Goal: Information Seeking & Learning: Learn about a topic

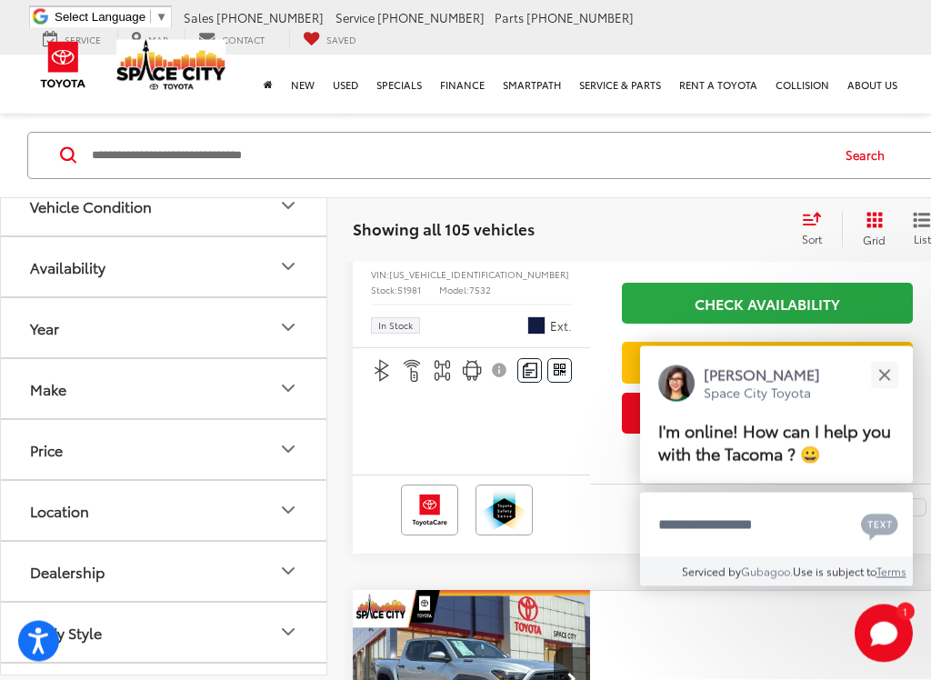
scroll to position [1823, 0]
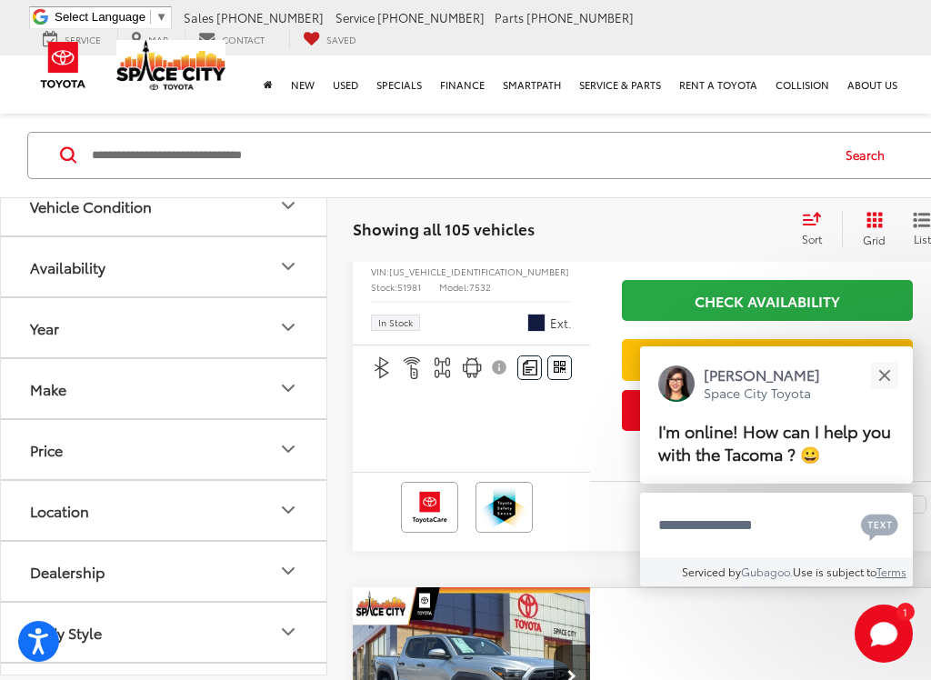
click at [554, 473] on div "Features Bluetooth® Remote Start 4WD/AWD Android Auto Apple CarPlay Keyless Ent…" at bounding box center [471, 409] width 237 height 128
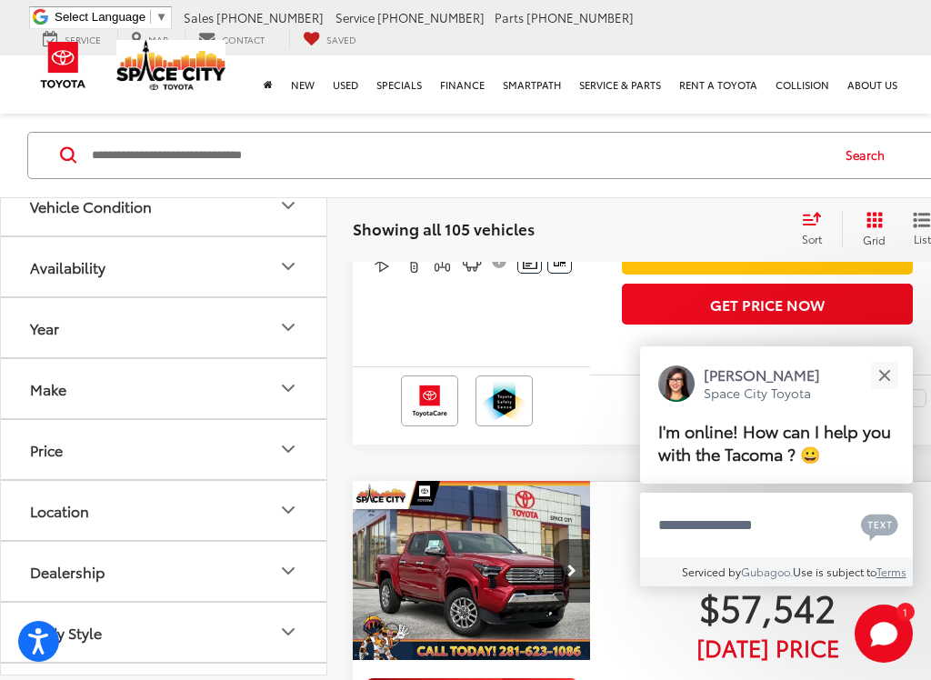
scroll to position [2586, 0]
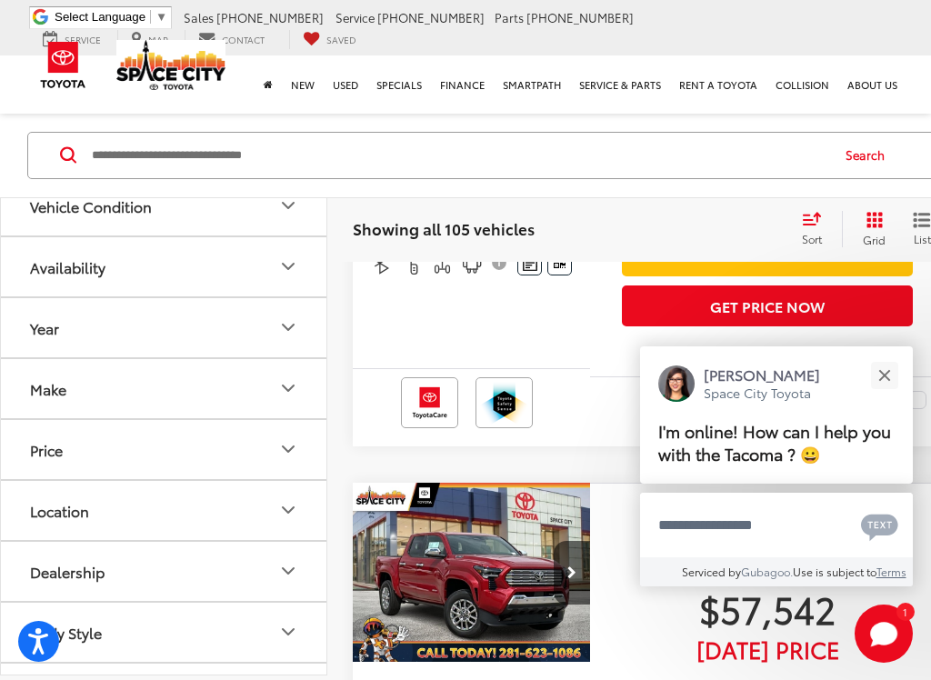
click at [879, 369] on button "Close" at bounding box center [884, 375] width 39 height 39
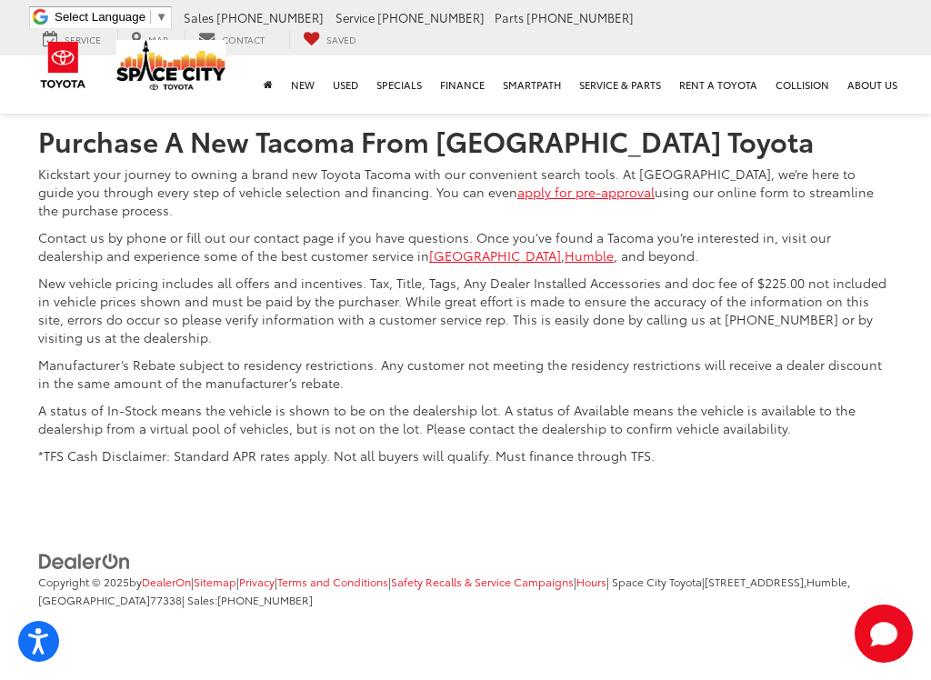
scroll to position [8917, 0]
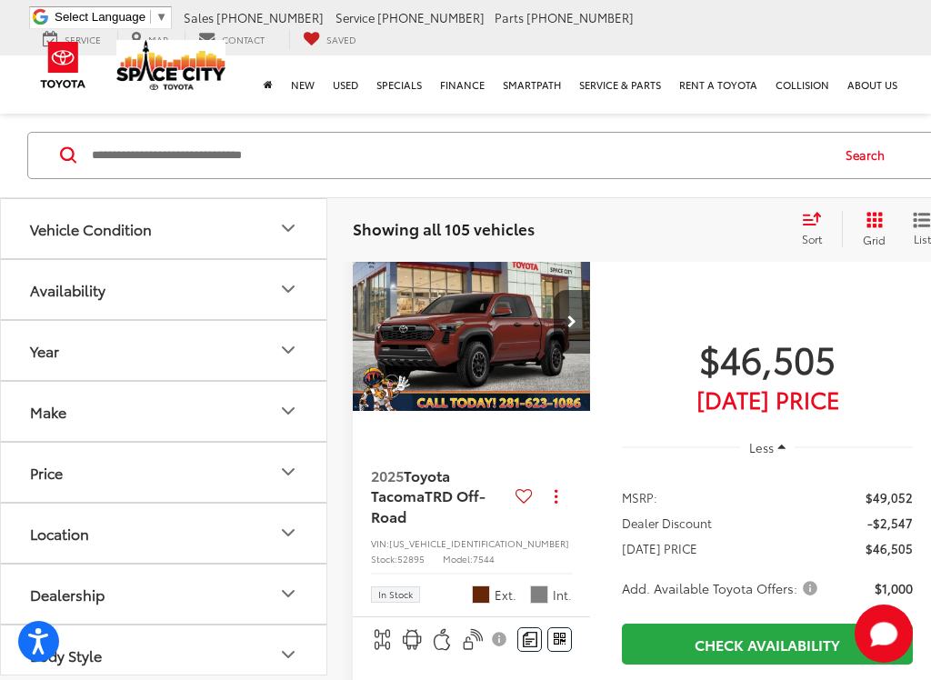
scroll to position [106, 0]
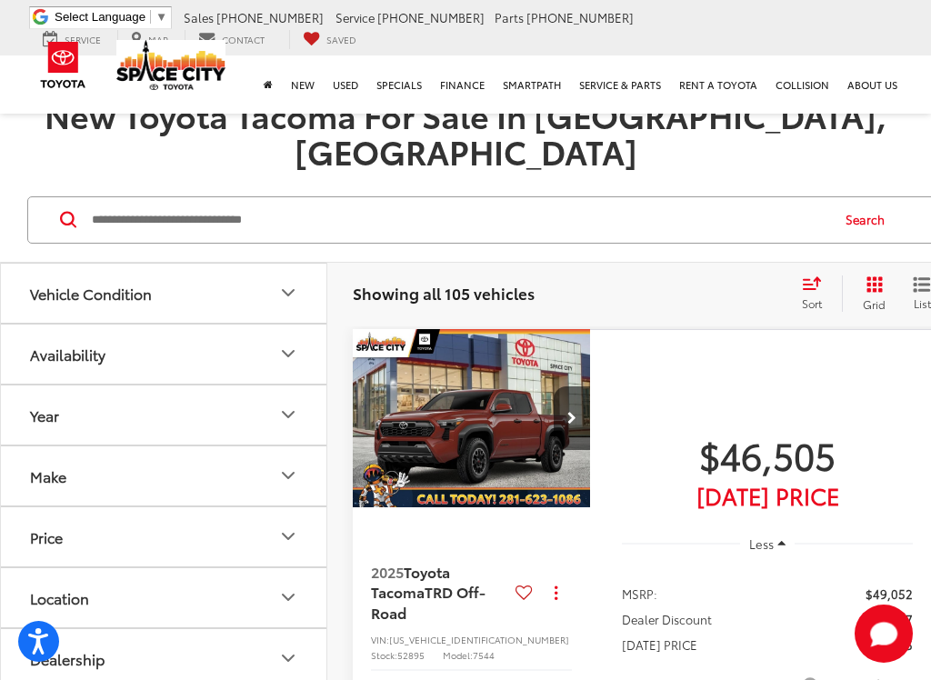
click at [574, 387] on button "Next image" at bounding box center [572, 419] width 36 height 64
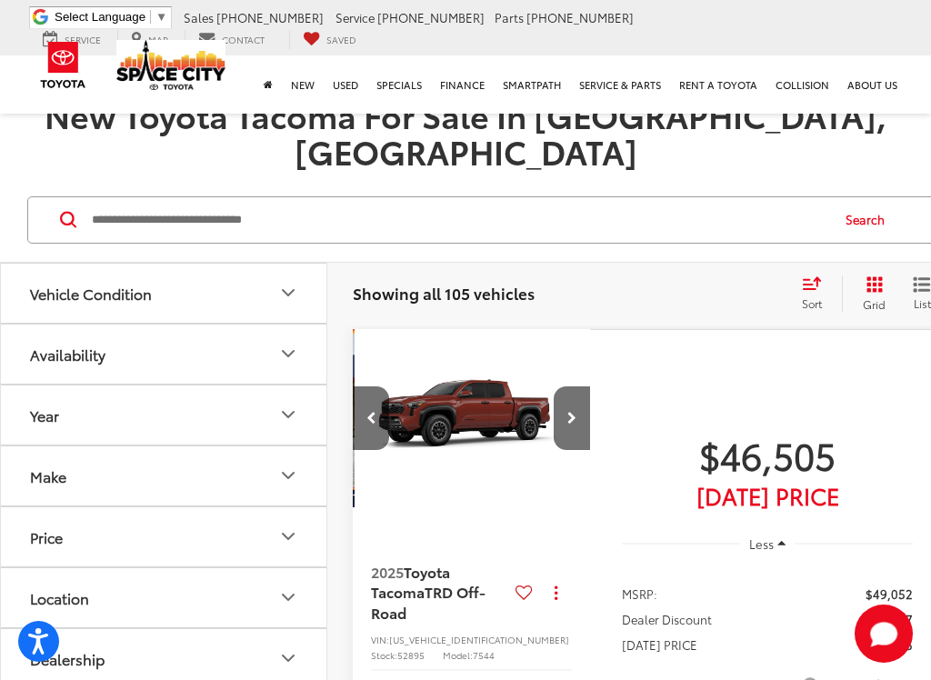
scroll to position [0, 240]
click at [578, 387] on button "Next image" at bounding box center [572, 419] width 36 height 64
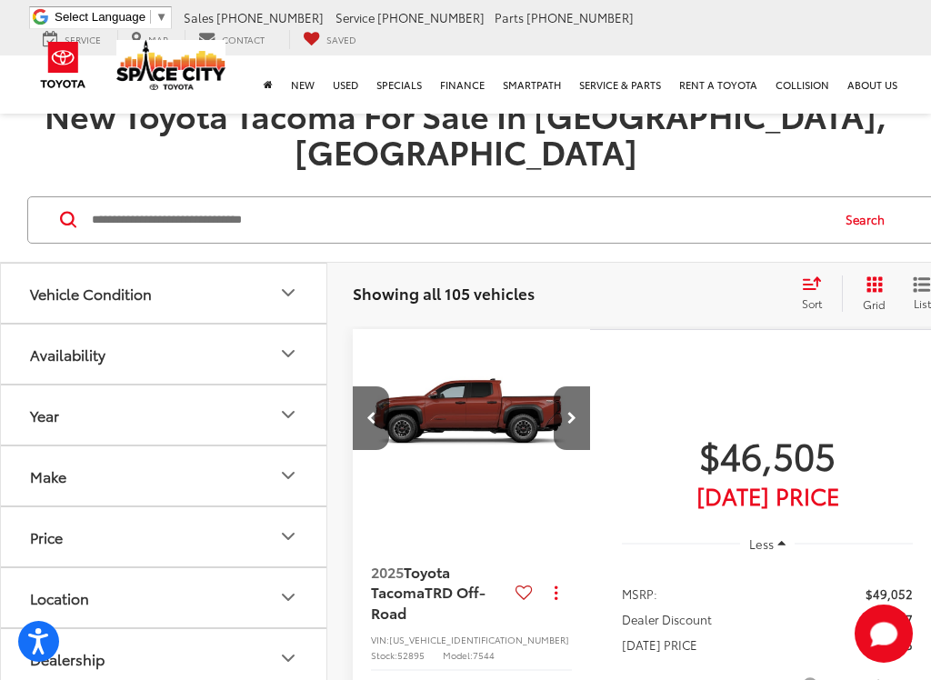
scroll to position [0, 480]
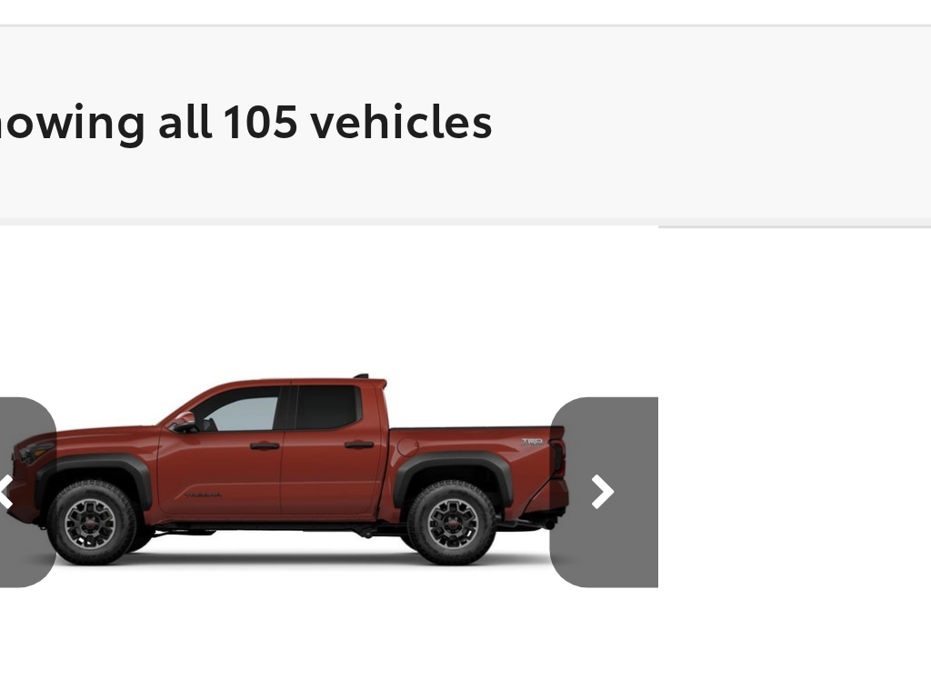
click at [554, 387] on button "Next image" at bounding box center [572, 419] width 36 height 64
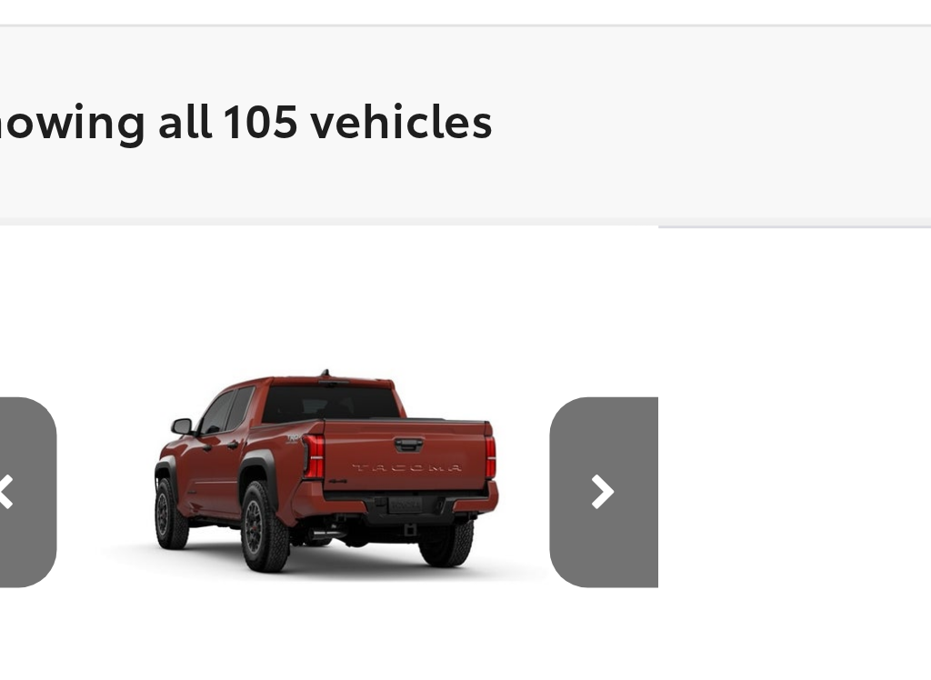
click at [568, 412] on icon "Next image" at bounding box center [572, 418] width 9 height 13
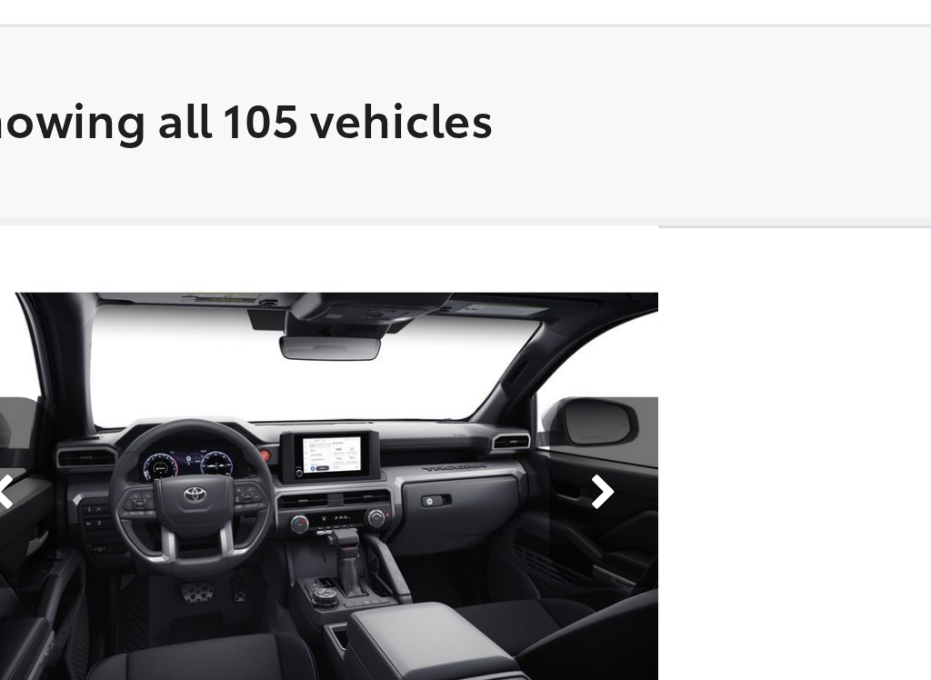
scroll to position [0, 960]
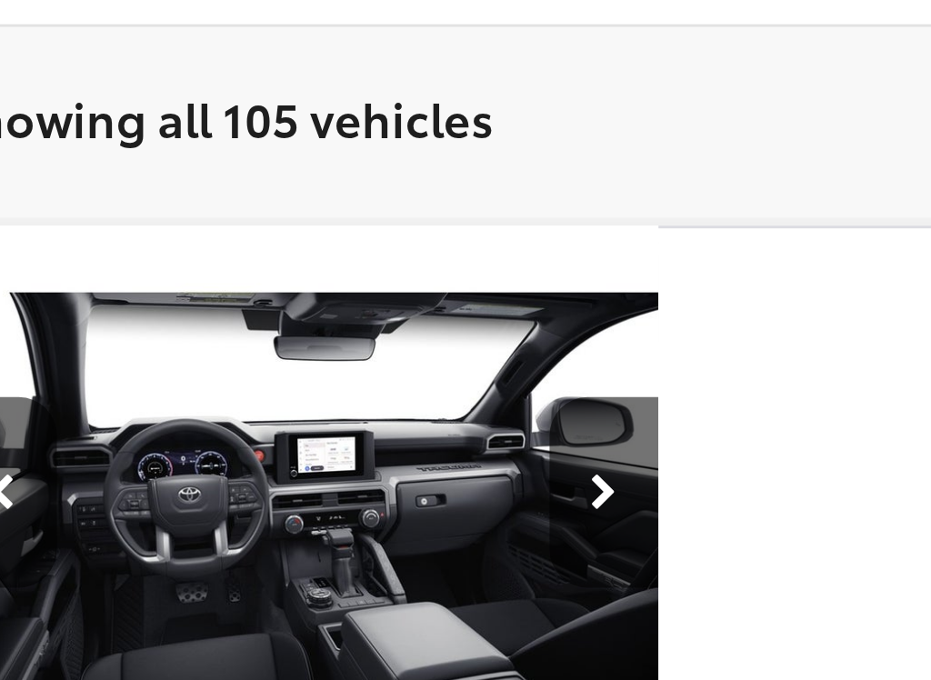
click at [568, 412] on icon "Next image" at bounding box center [572, 418] width 9 height 13
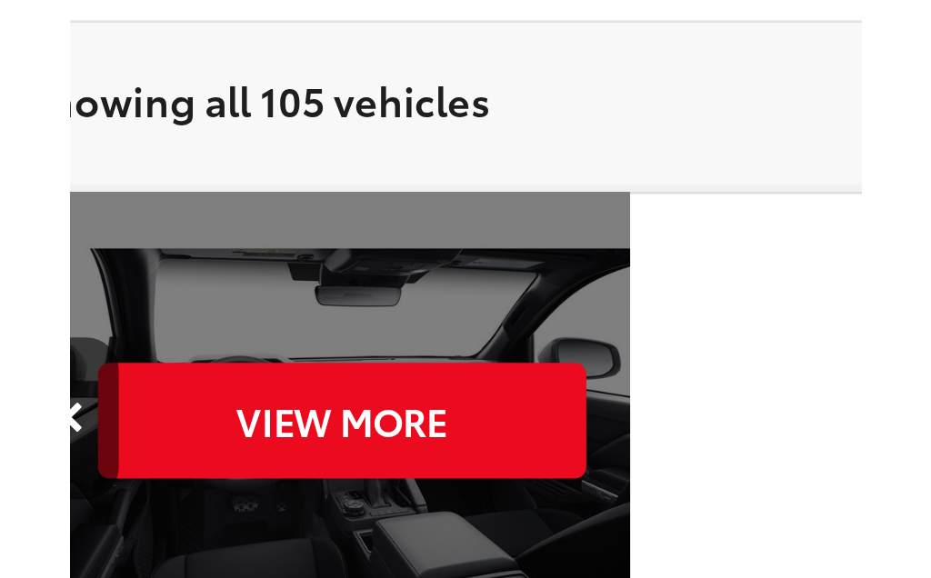
scroll to position [0, 1201]
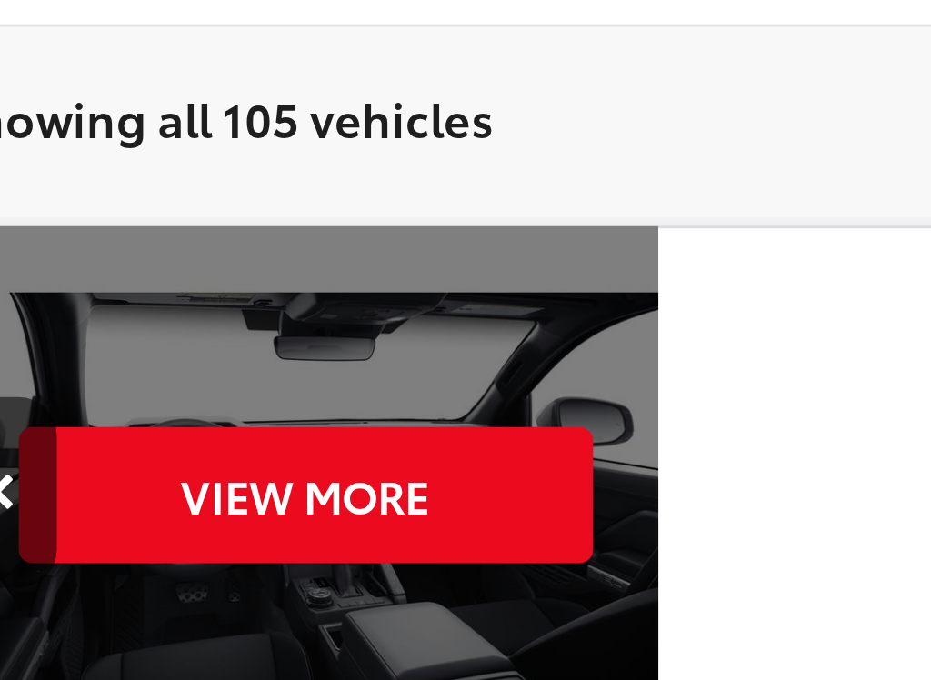
click at [377, 397] on button "View More" at bounding box center [473, 419] width 192 height 45
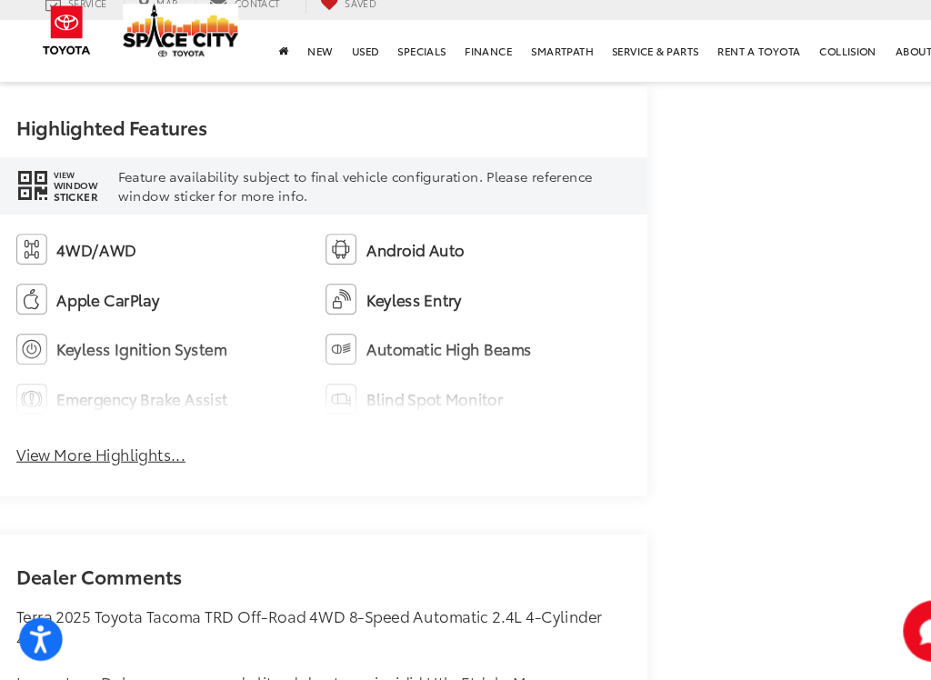
scroll to position [1129, 32]
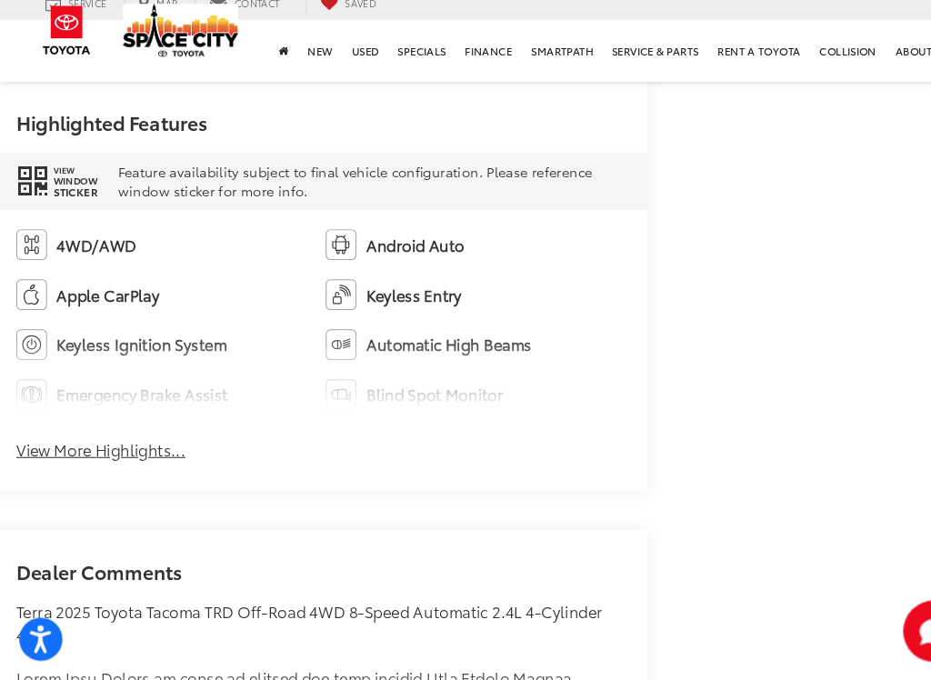
click at [106, 452] on button "View More Highlights..." at bounding box center [95, 462] width 160 height 21
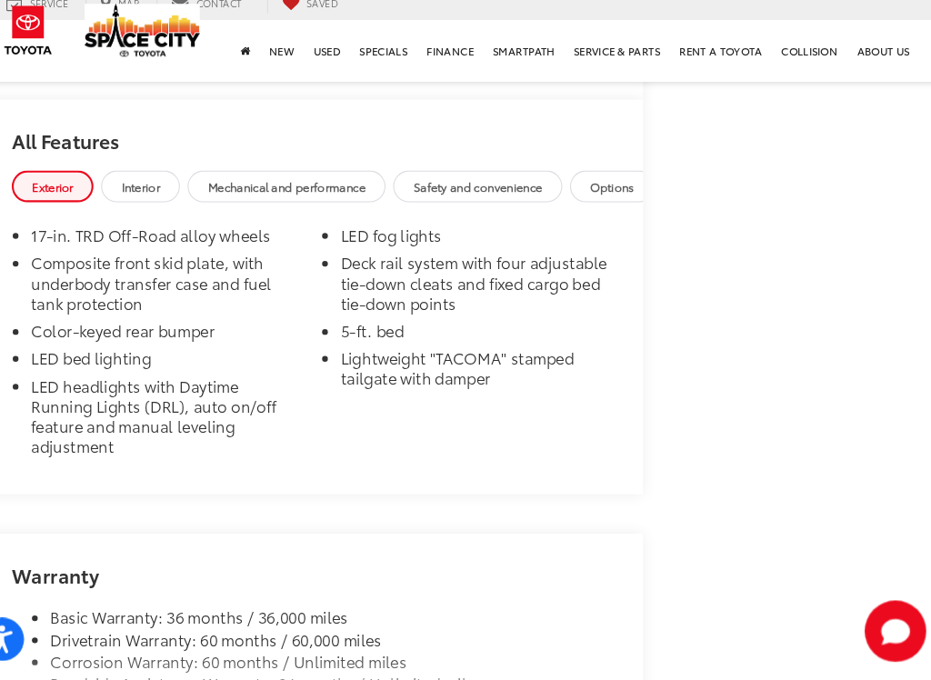
scroll to position [2488, 0]
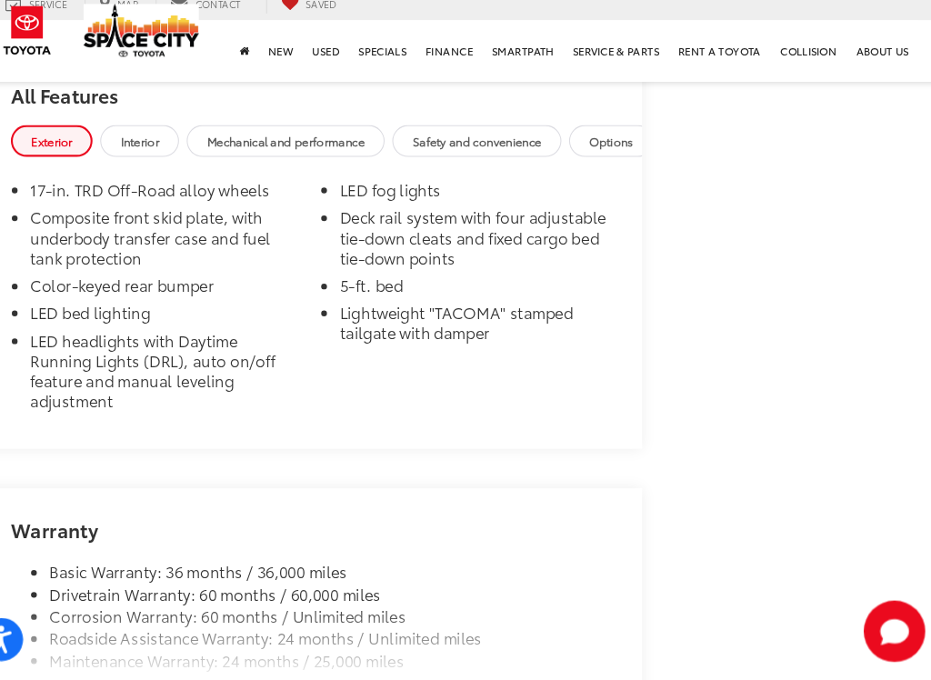
scroll to position [2533, 0]
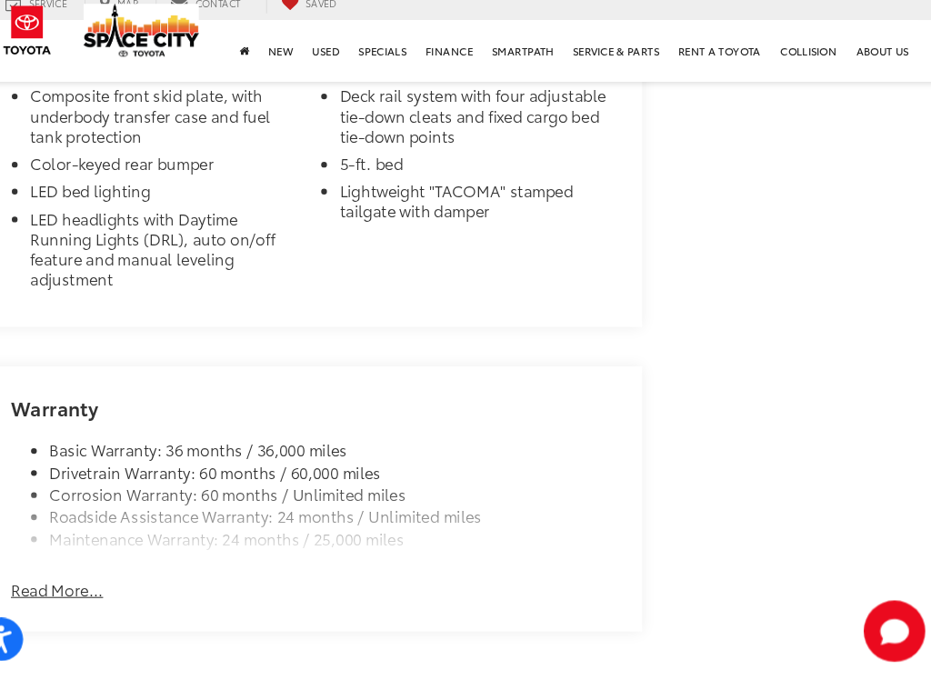
scroll to position [2648, 0]
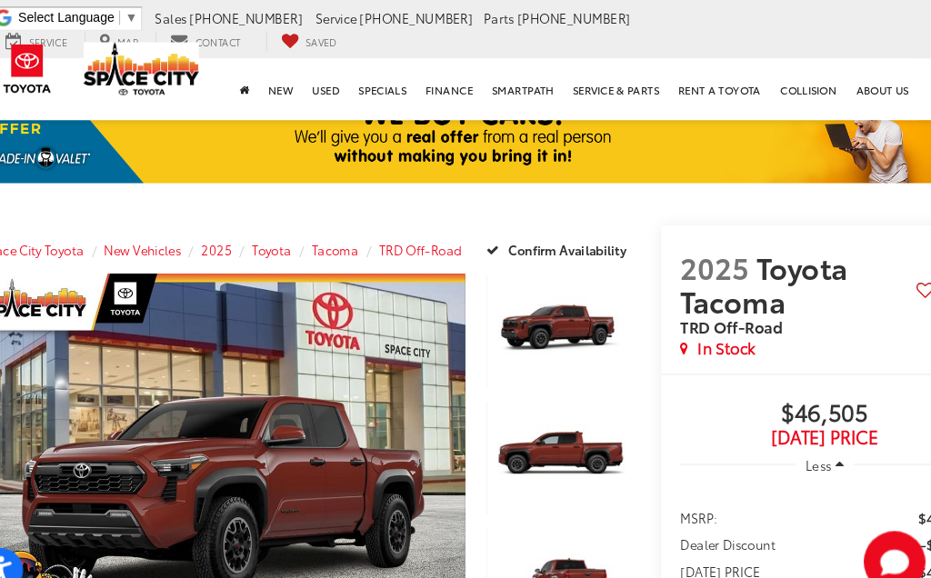
scroll to position [0, 0]
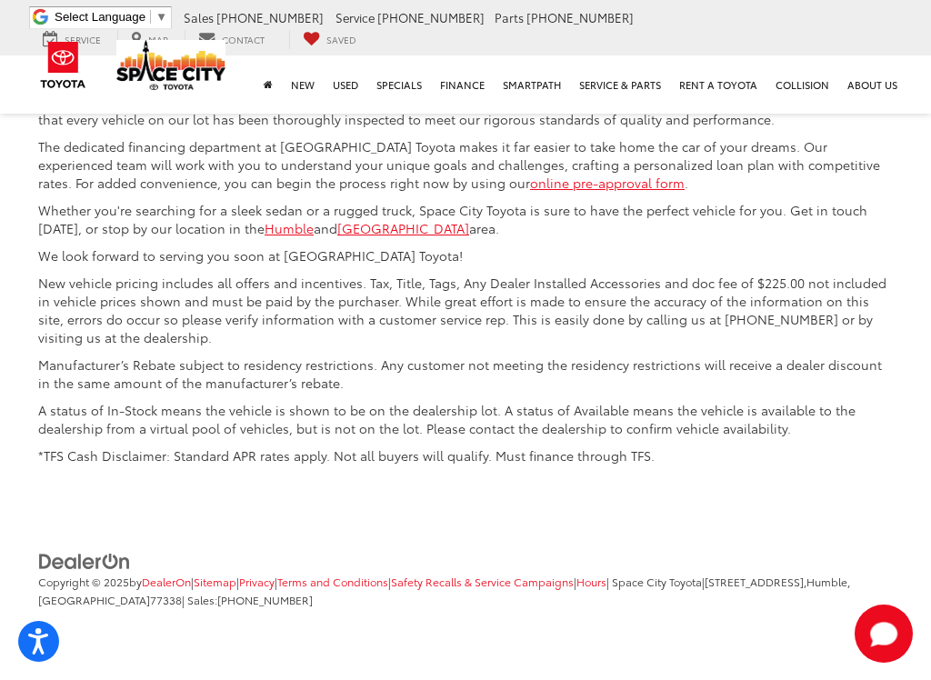
scroll to position [8732, 0]
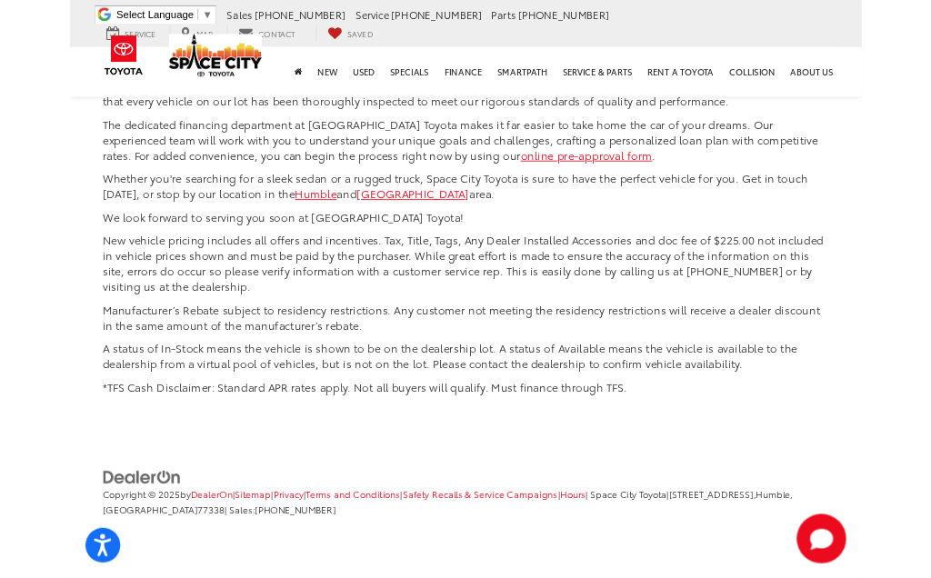
scroll to position [8971, 0]
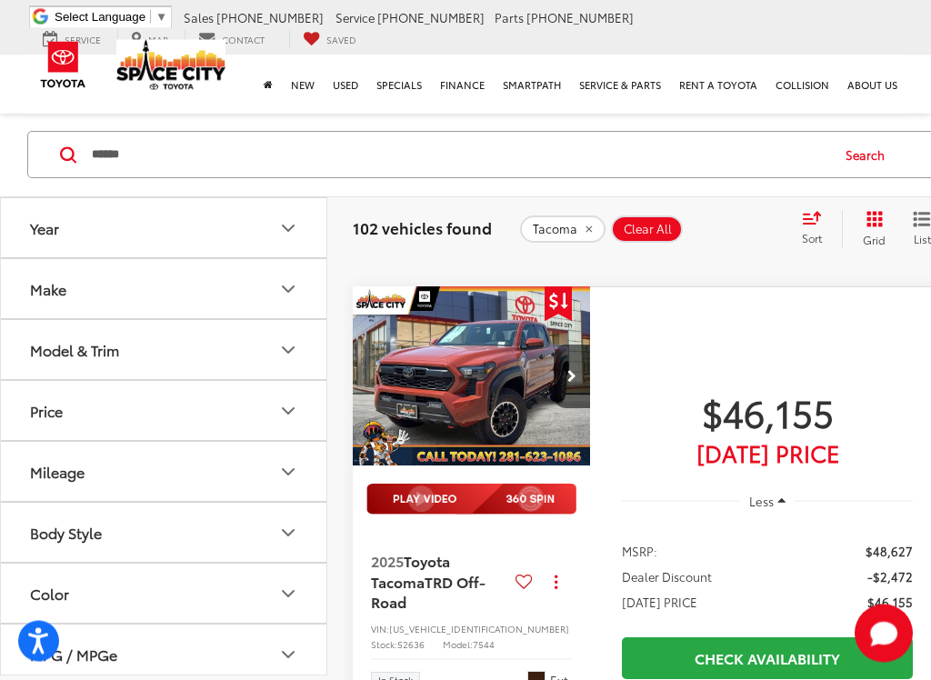
scroll to position [7651, 0]
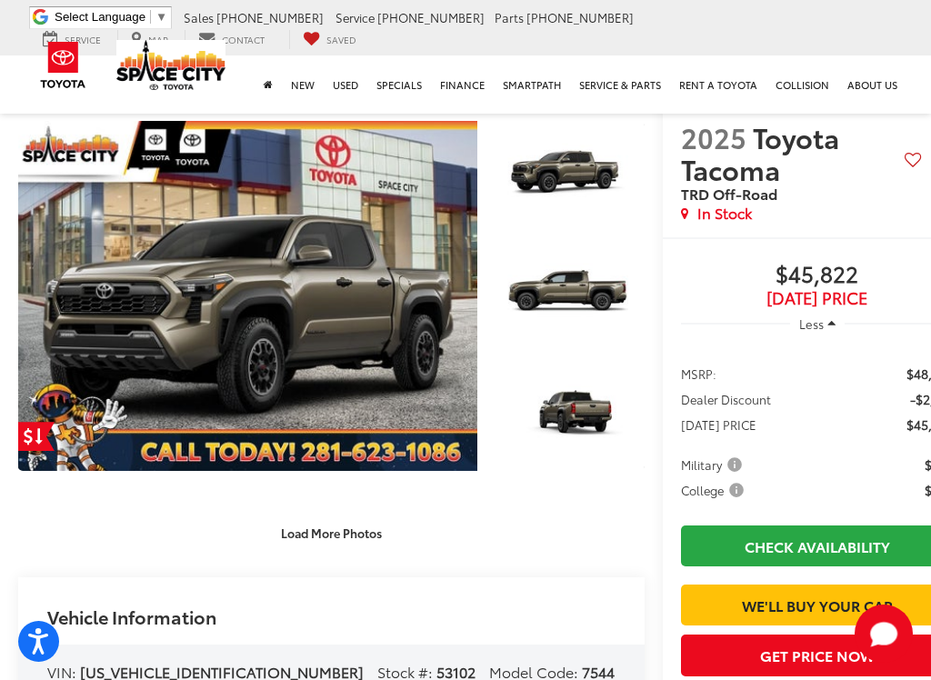
scroll to position [166, 0]
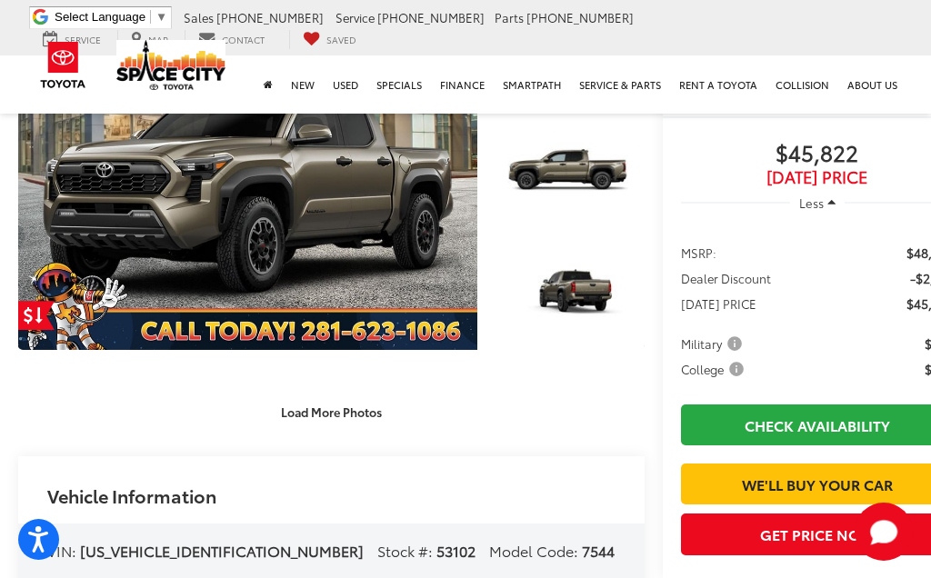
scroll to position [285, 0]
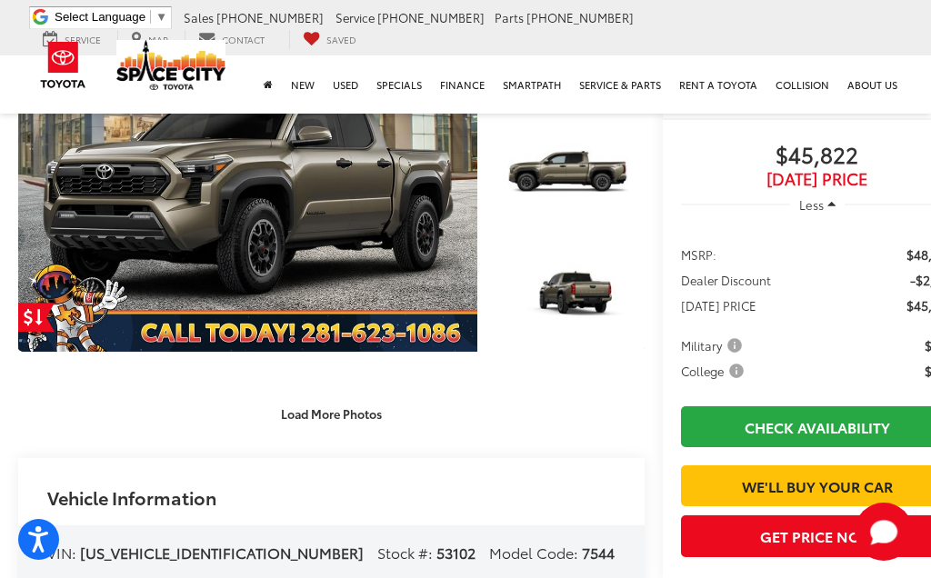
click at [589, 299] on link "Expand Photo 3" at bounding box center [571, 297] width 147 height 110
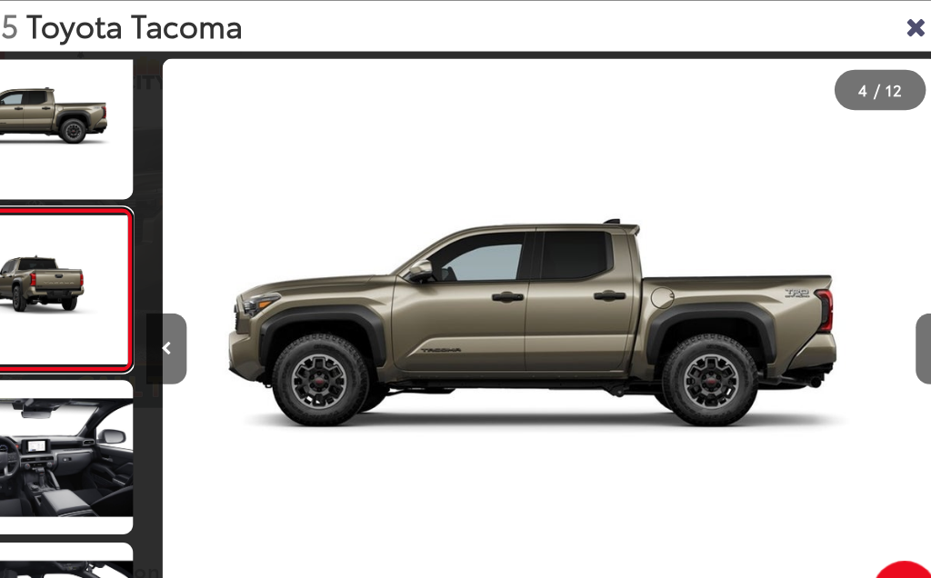
scroll to position [0, 1451]
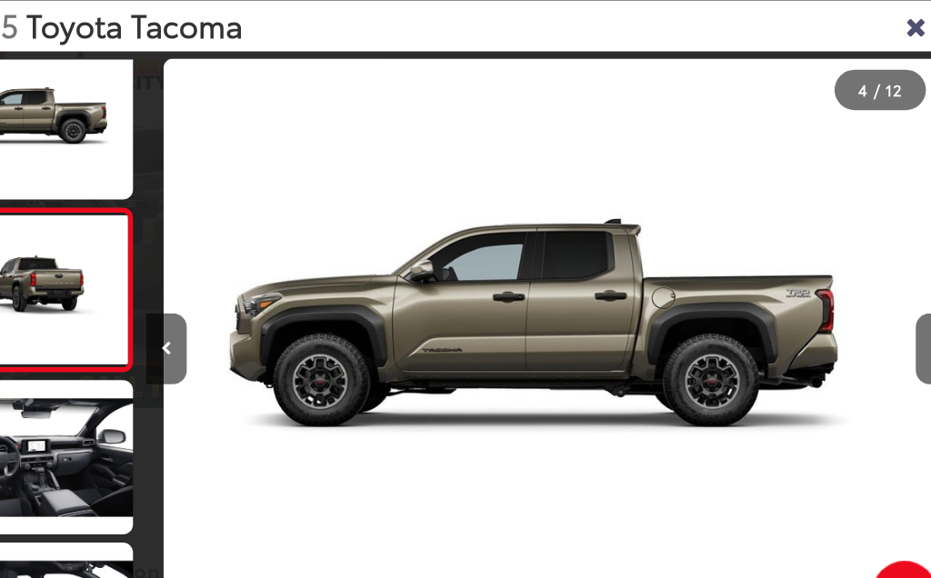
click at [639, 370] on img "2025 Toyota Tacoma TRD Off-Road 2" at bounding box center [567, 313] width 695 height 520
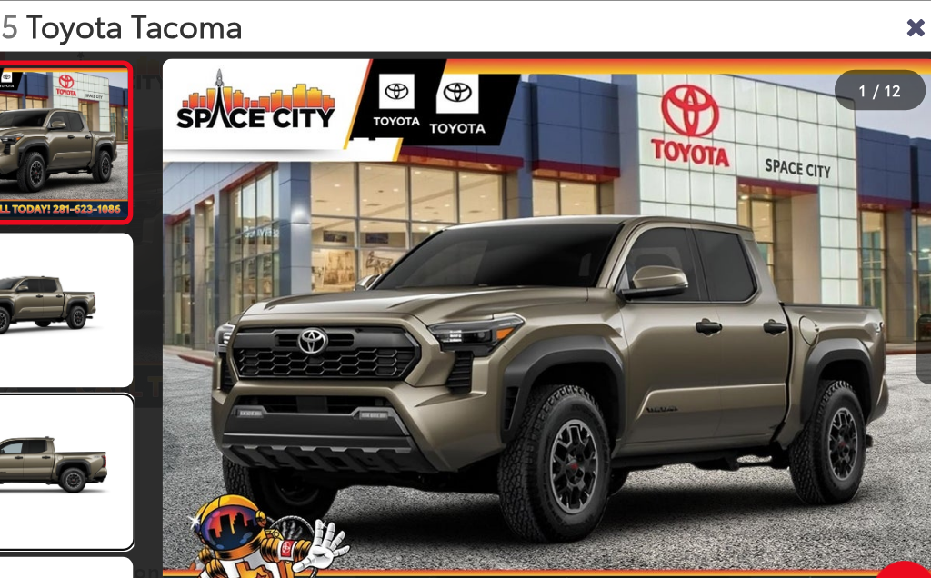
scroll to position [0, 0]
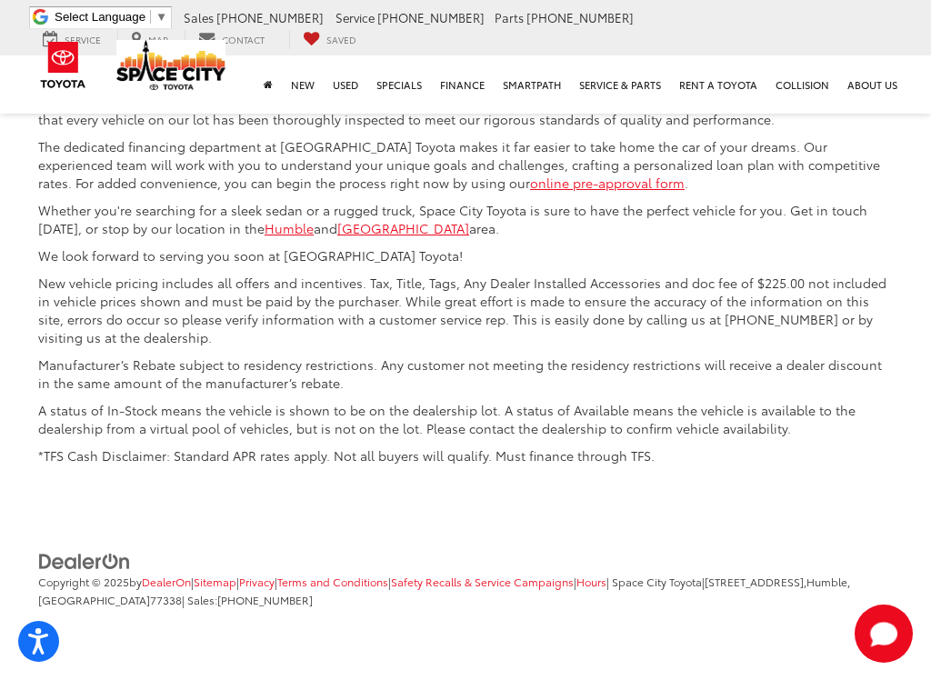
scroll to position [9065, 0]
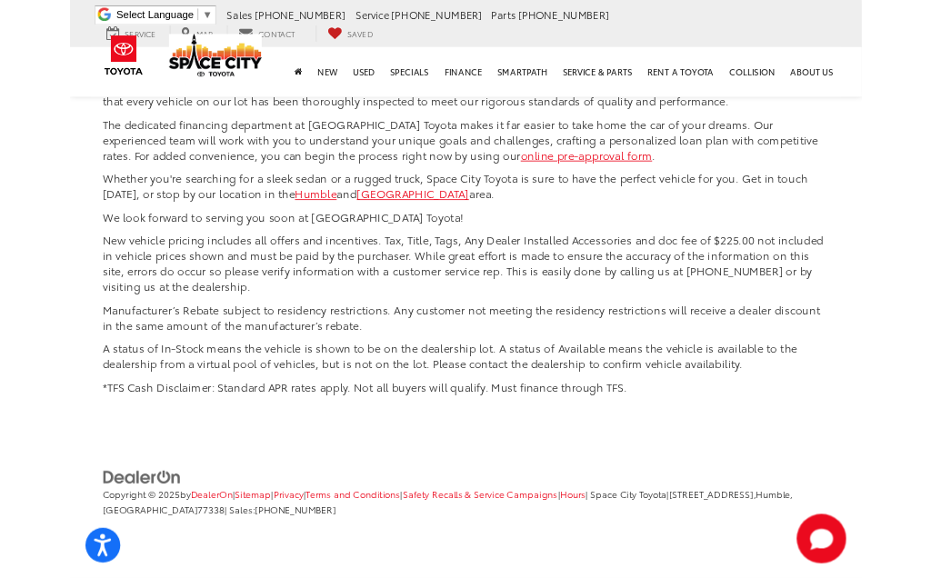
scroll to position [8846, 0]
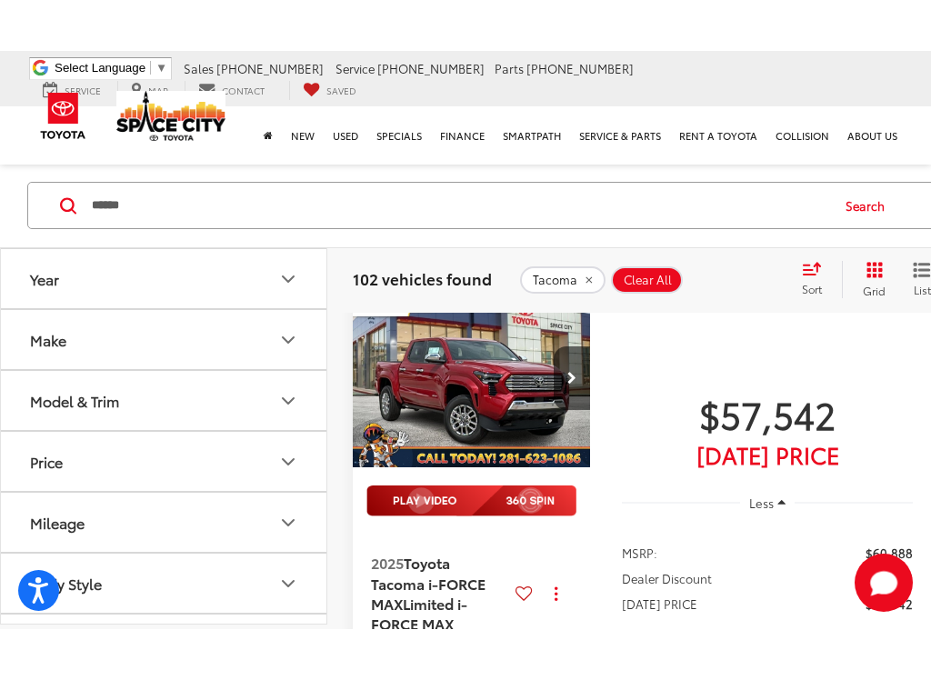
scroll to position [105, 0]
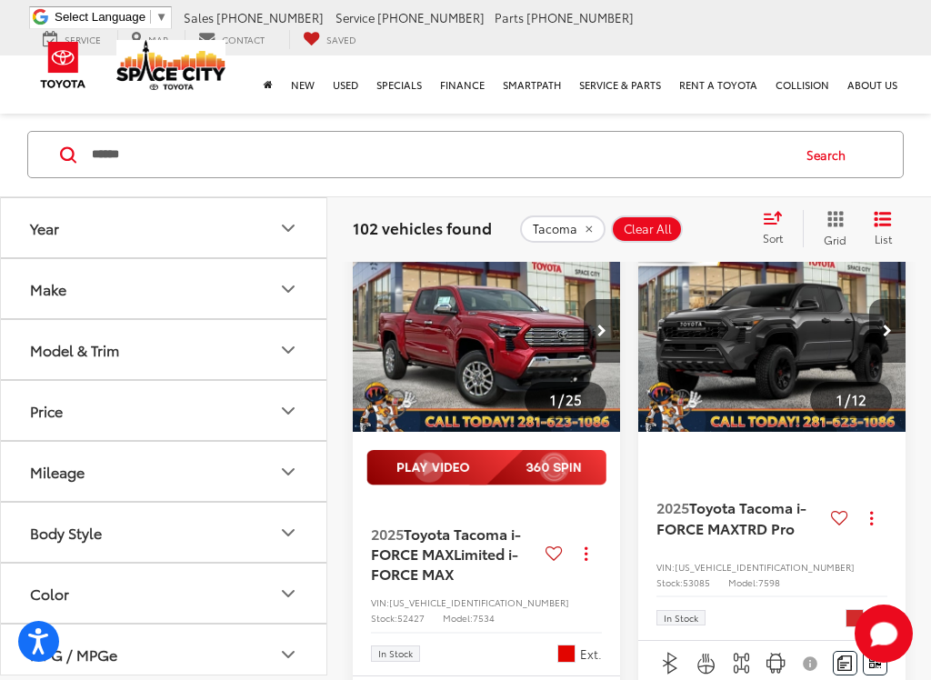
click at [744, 578] on img "button" at bounding box center [741, 663] width 23 height 23
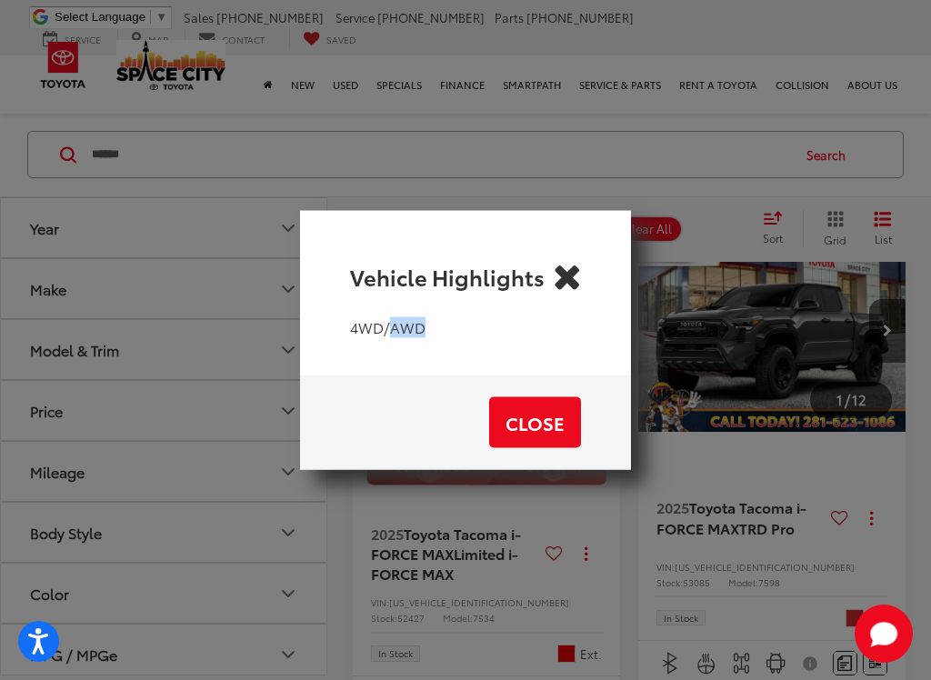
click at [914, 578] on div "Vehicle Highlights 4WD/AWD Close" at bounding box center [465, 340] width 931 height 680
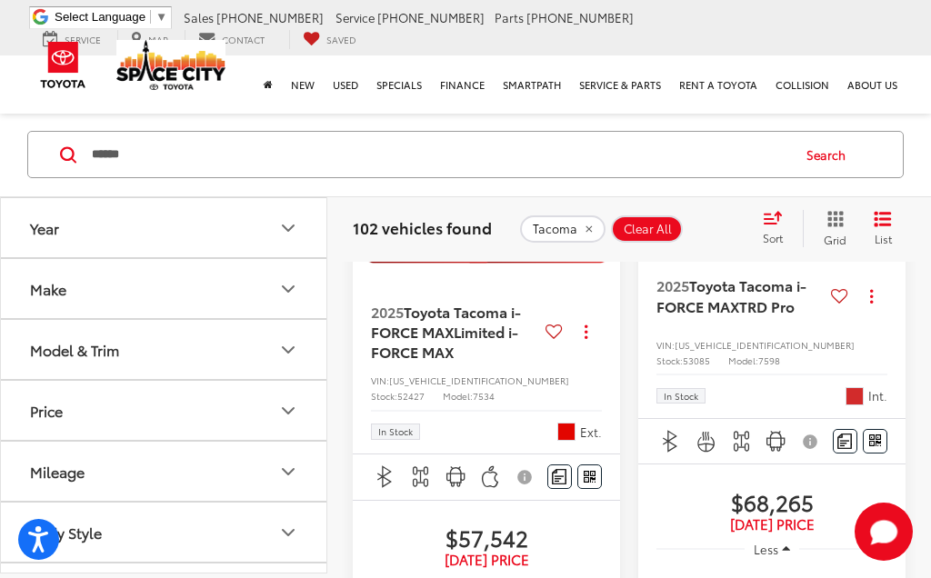
scroll to position [325, 0]
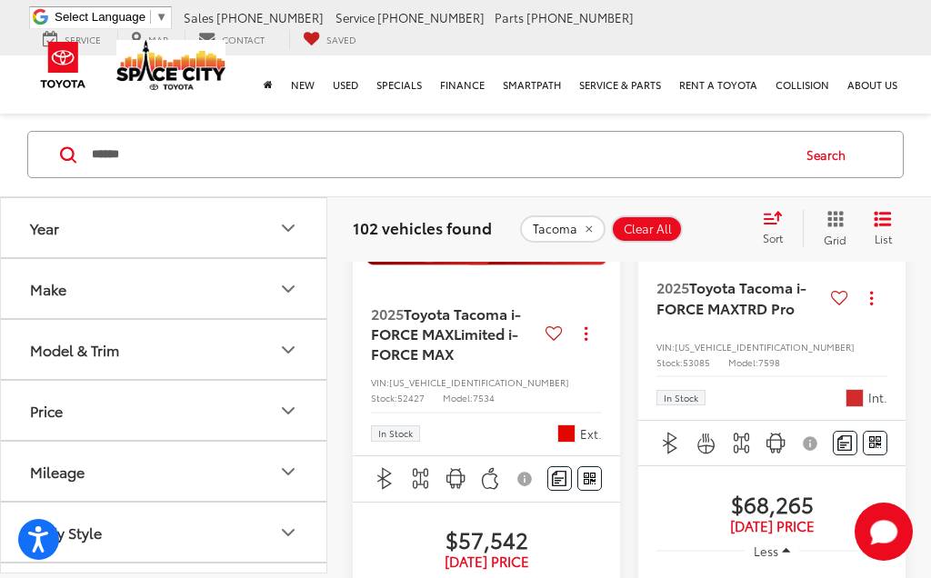
click at [441, 344] on span "Toyota Tacoma i-FORCE MAX" at bounding box center [446, 323] width 150 height 41
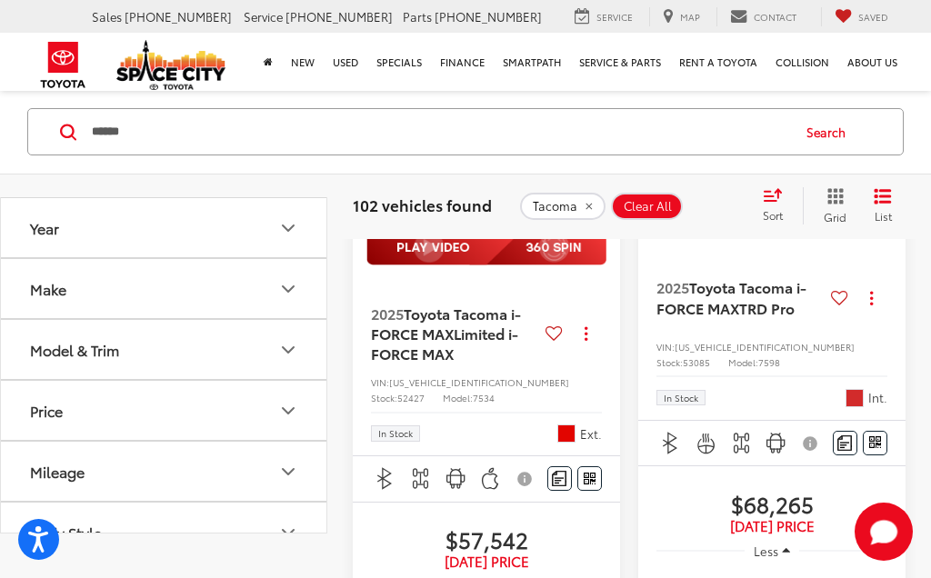
scroll to position [54, 0]
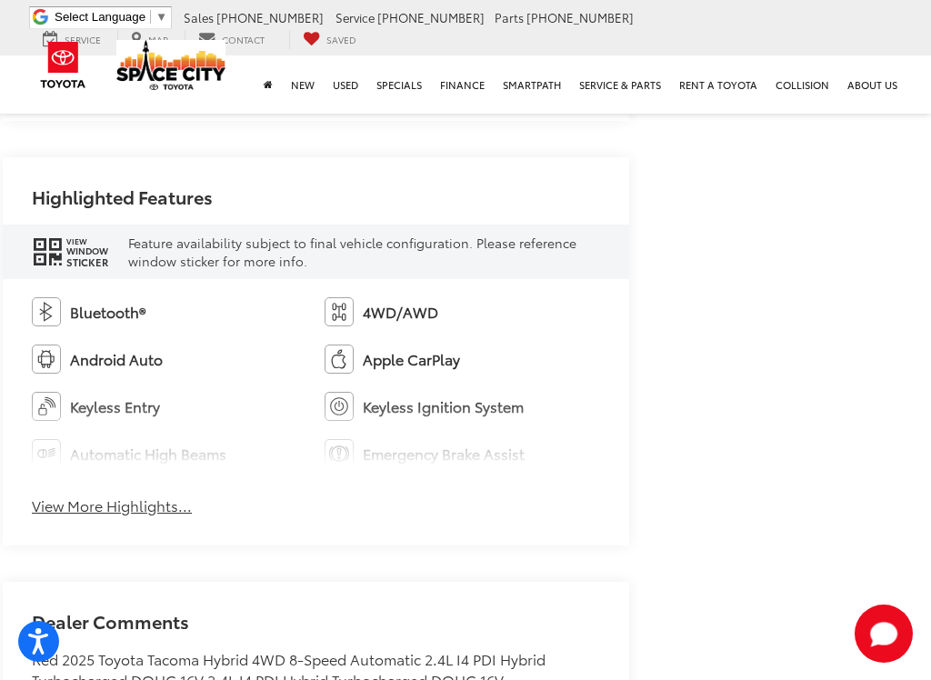
scroll to position [1123, 15]
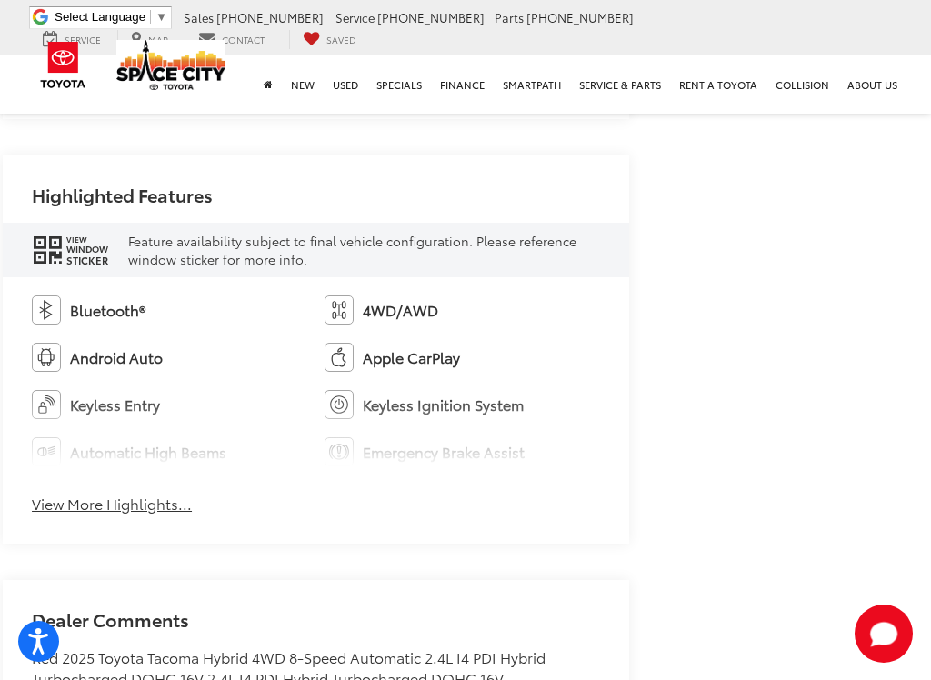
click at [96, 494] on button "View More Highlights..." at bounding box center [112, 504] width 160 height 21
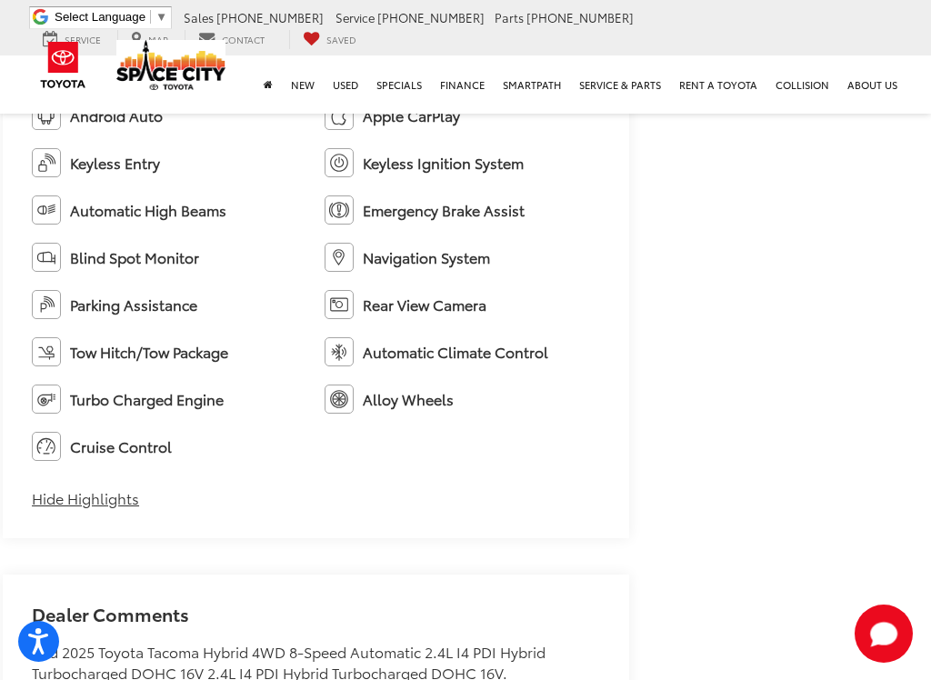
scroll to position [1366, 15]
click at [76, 487] on button "Hide Highlights" at bounding box center [85, 497] width 107 height 21
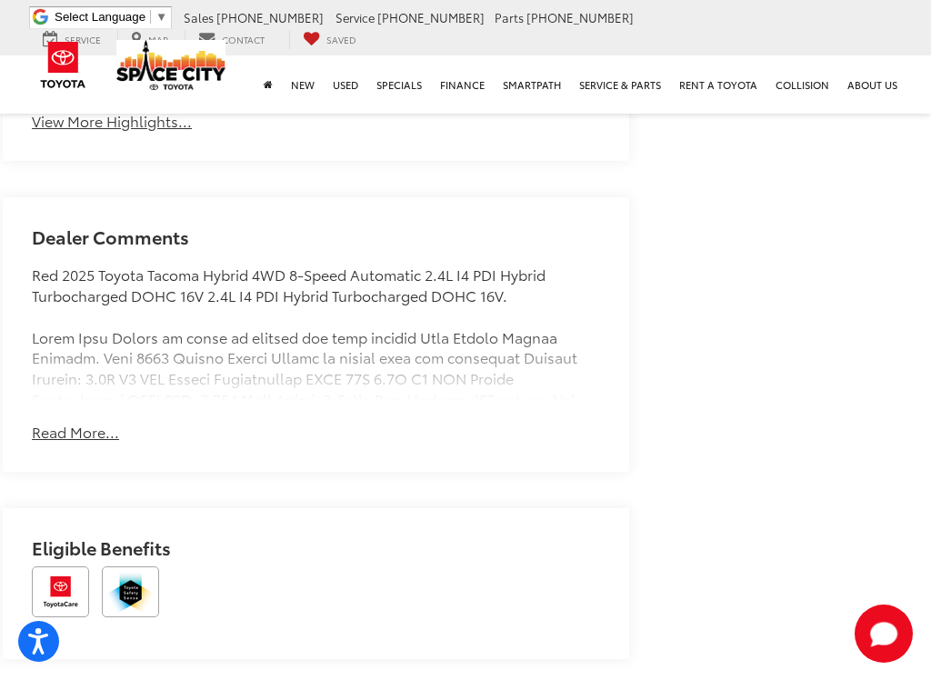
scroll to position [1507, 15]
click at [71, 421] on button "Read More..." at bounding box center [75, 431] width 87 height 21
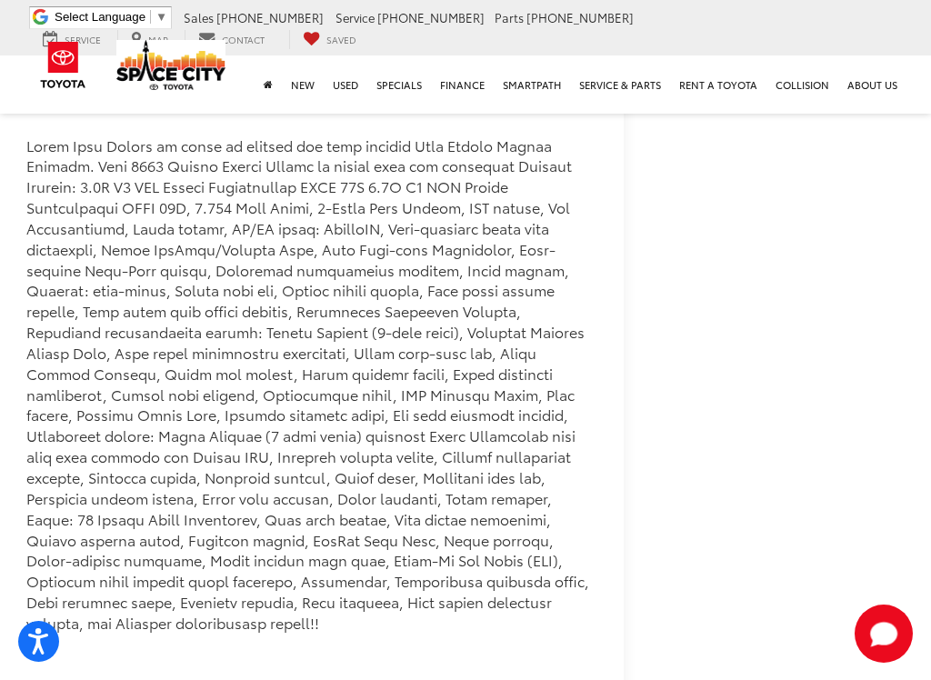
scroll to position [1700, 21]
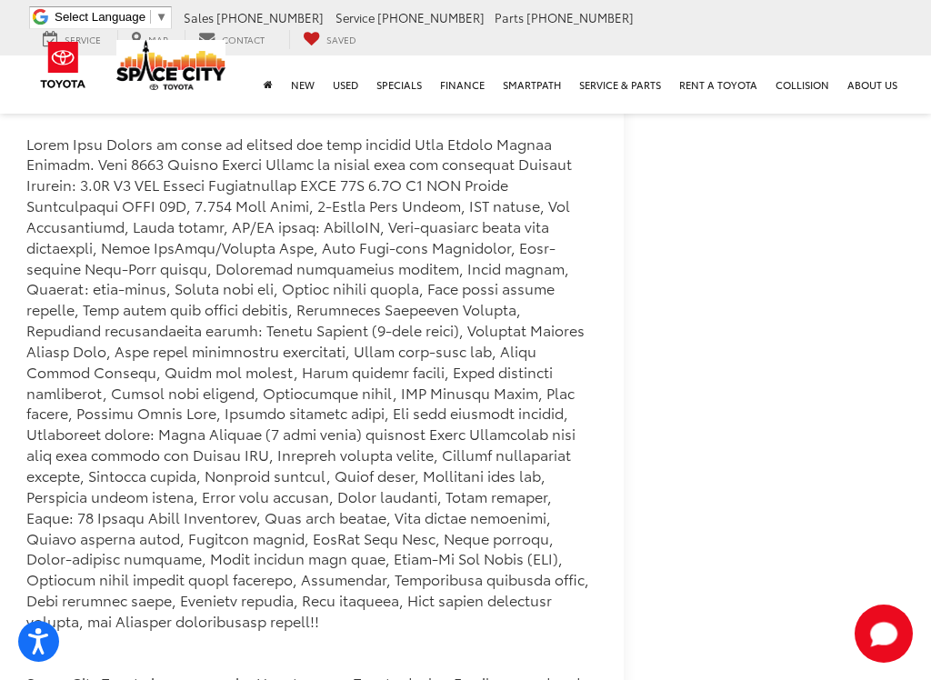
click at [741, 388] on div "Space City Toyota New Vehicles 2025 Toyota Tacoma i-FORCE MAX Limited i-FORCE M…" at bounding box center [444, 582] width 931 height 4136
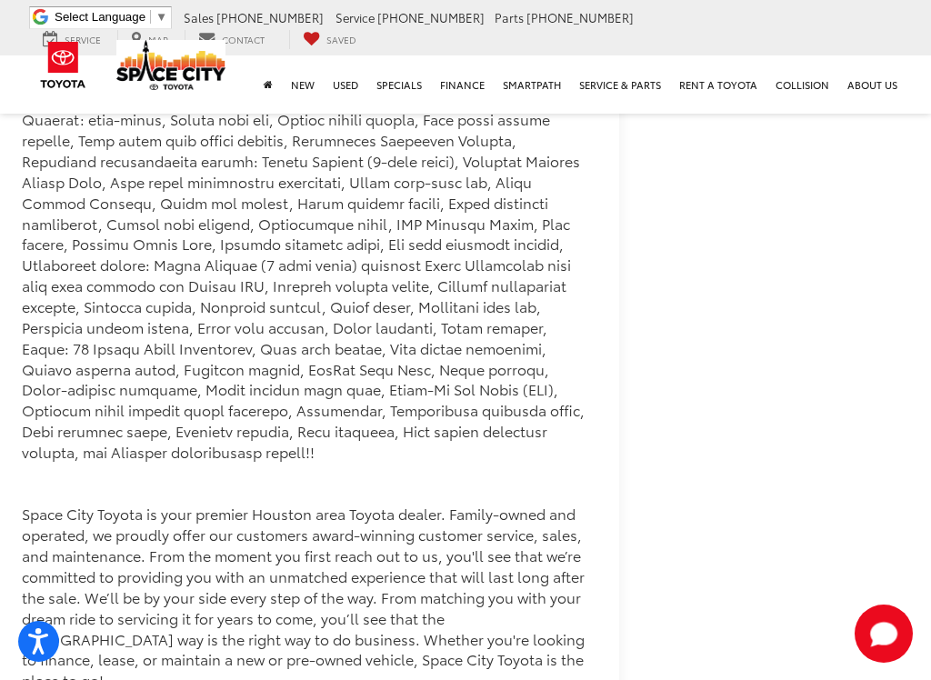
scroll to position [1869, 23]
click at [844, 397] on div "Space City Toyota New Vehicles 2025 Toyota Tacoma i-FORCE MAX Limited i-FORCE M…" at bounding box center [442, 413] width 931 height 4136
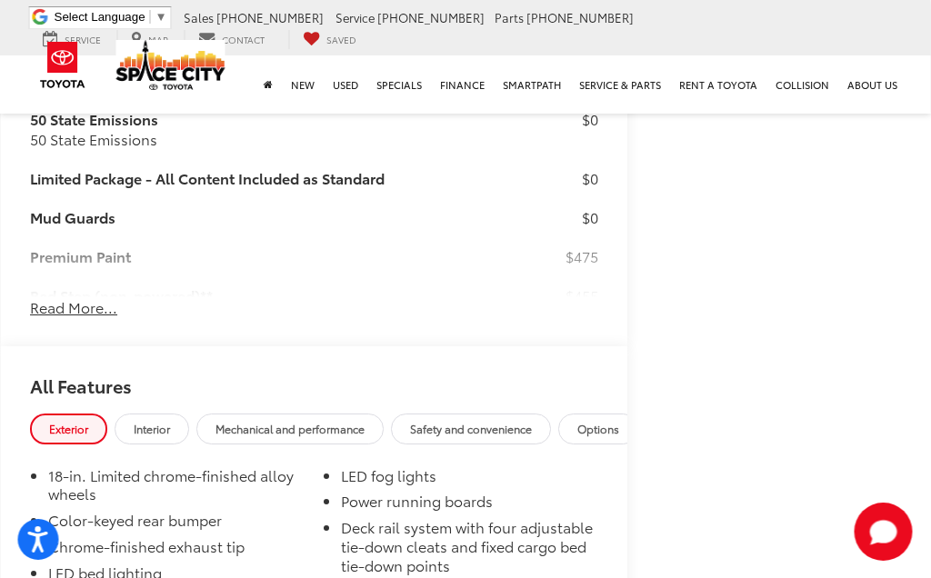
scroll to position [2819, 17]
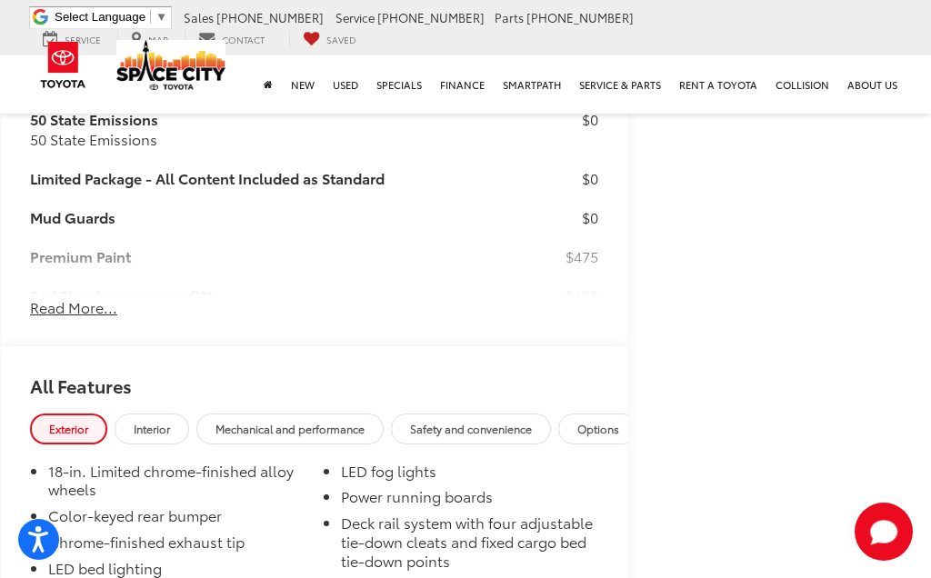
click at [298, 414] on link "Mechanical and performance" at bounding box center [289, 429] width 187 height 30
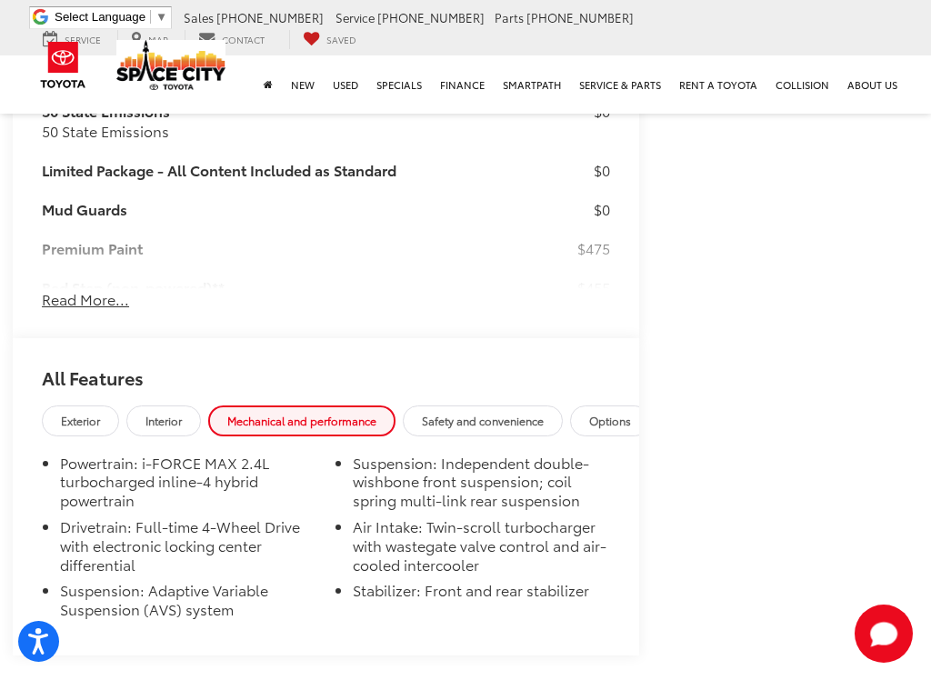
scroll to position [2828, 6]
click at [524, 413] on span "Safety and convenience" at bounding box center [482, 420] width 122 height 15
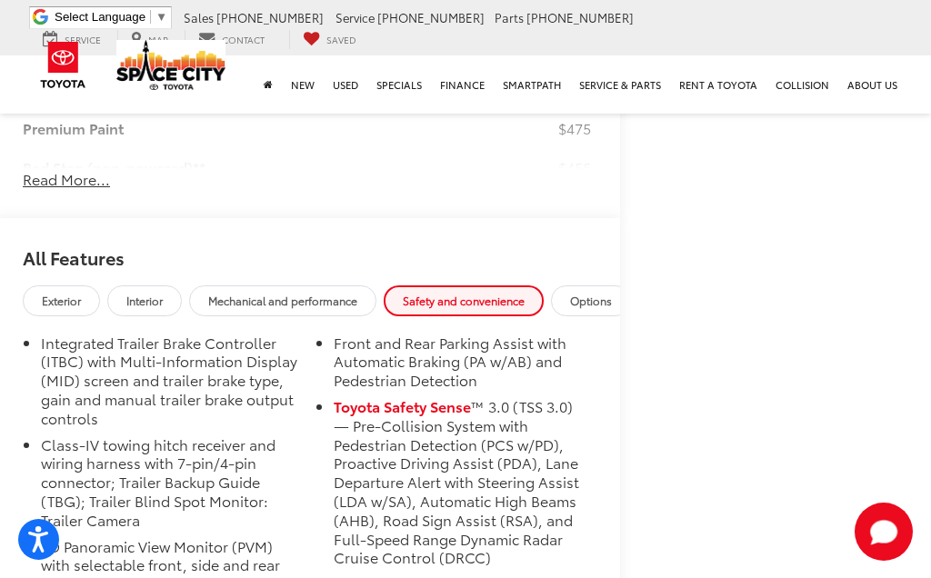
scroll to position [2947, 25]
click at [151, 294] on span "Interior" at bounding box center [144, 301] width 36 height 15
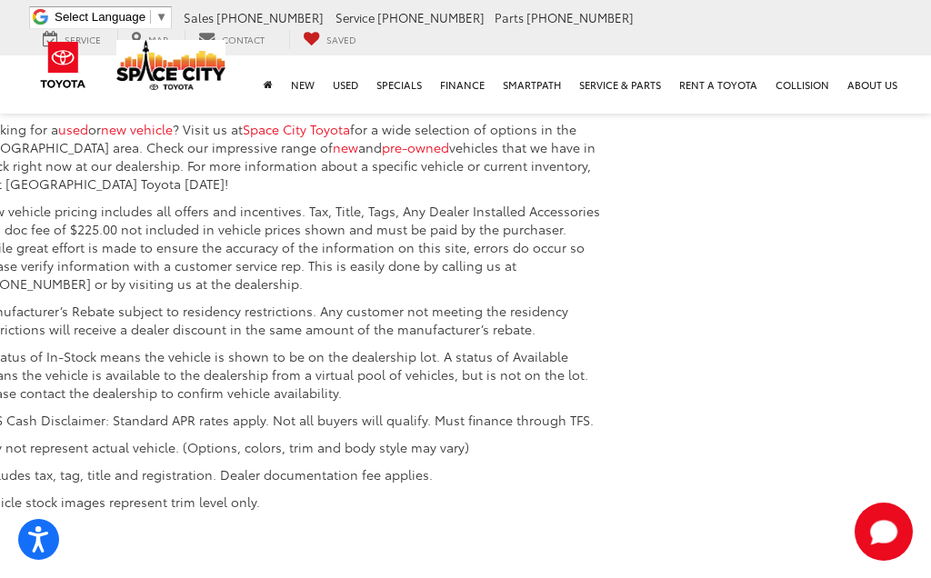
scroll to position [4177, 41]
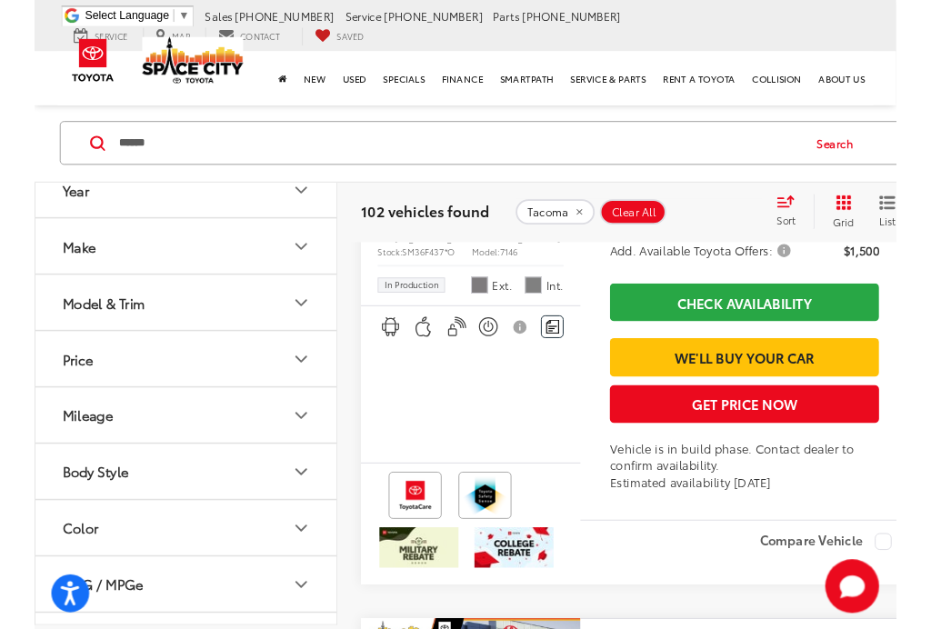
scroll to position [3741, 0]
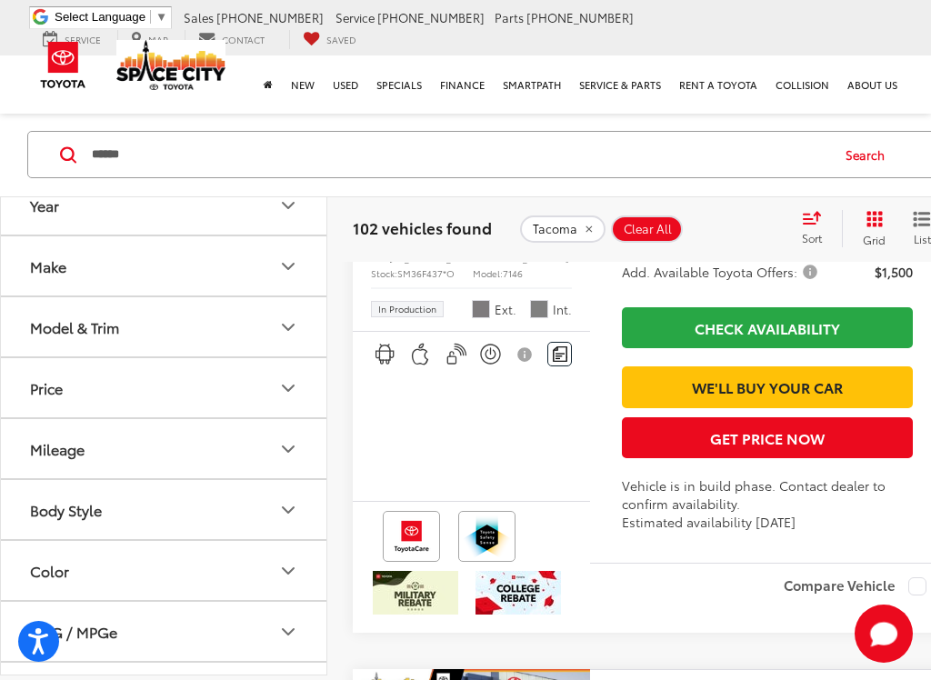
click at [498, 147] on img "2025 Toyota Tacoma SR5 0" at bounding box center [472, 57] width 240 height 180
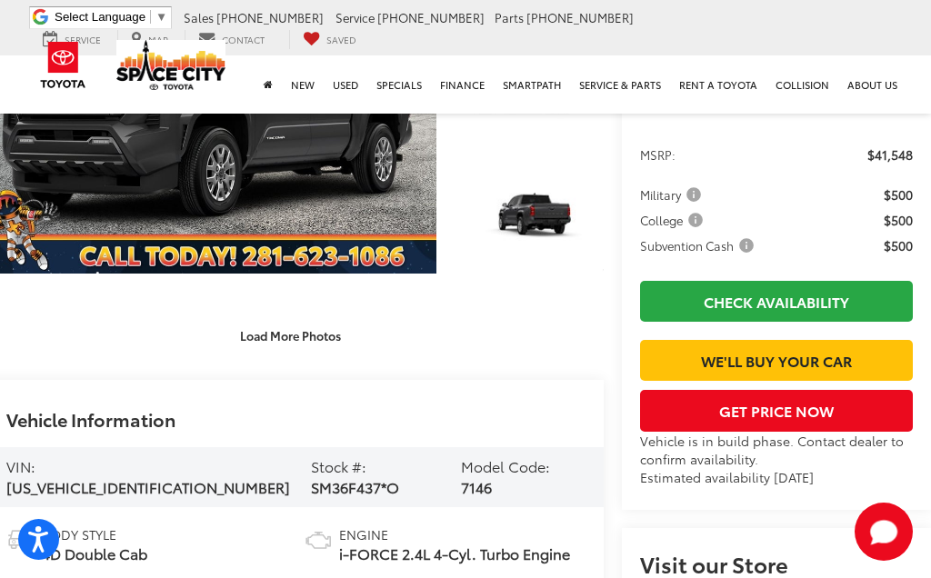
scroll to position [349, 41]
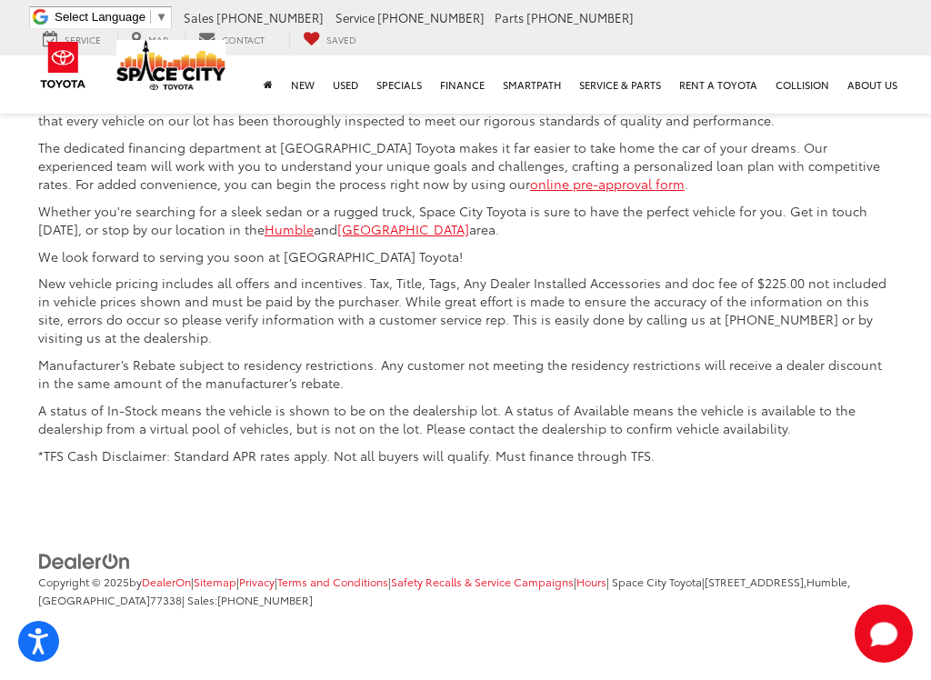
scroll to position [9149, 0]
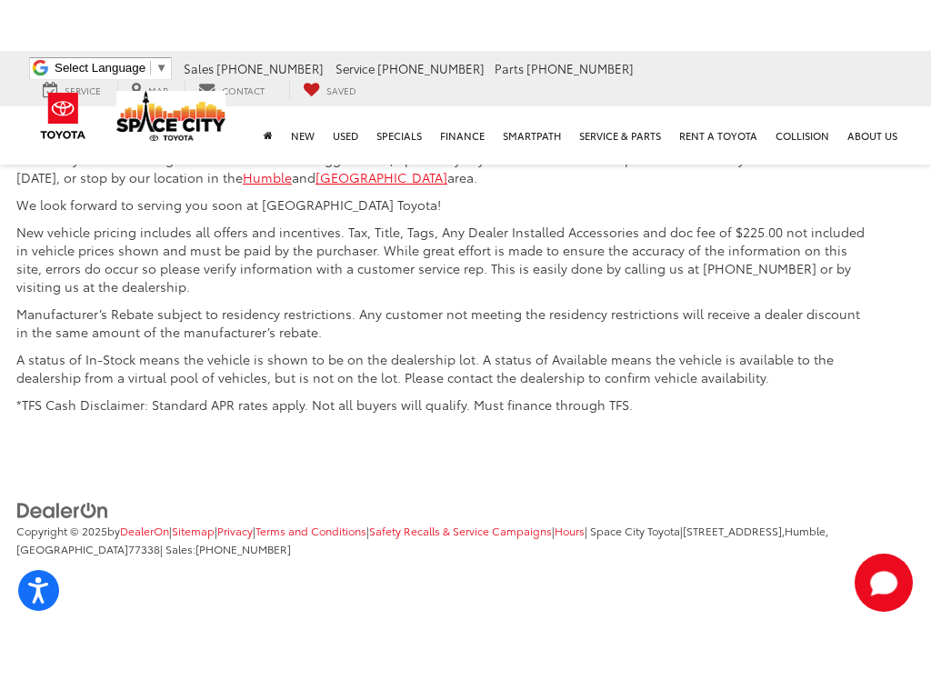
scroll to position [9117, 22]
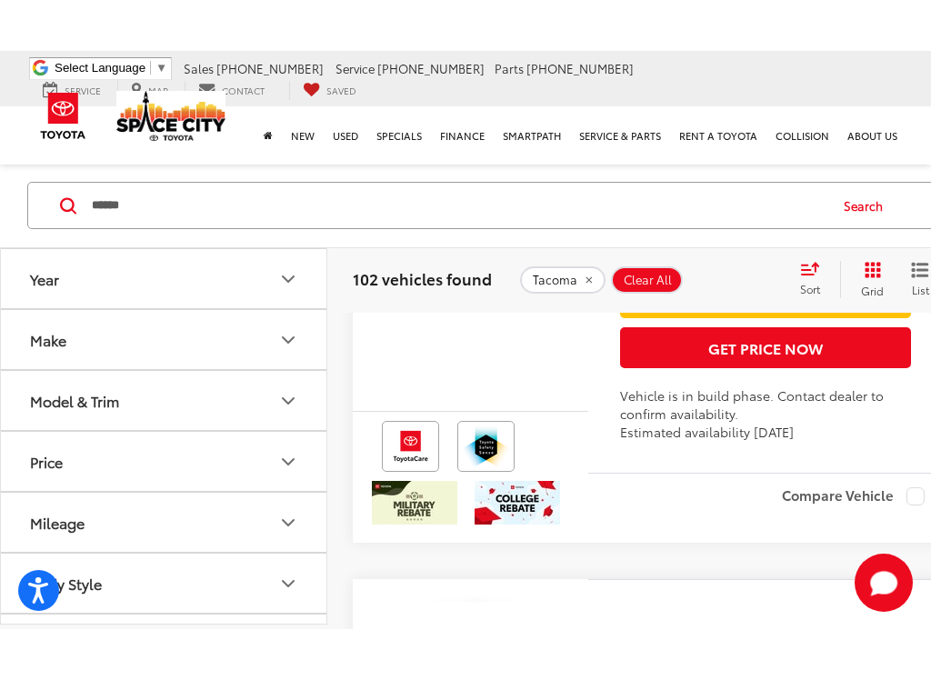
scroll to position [4700, 0]
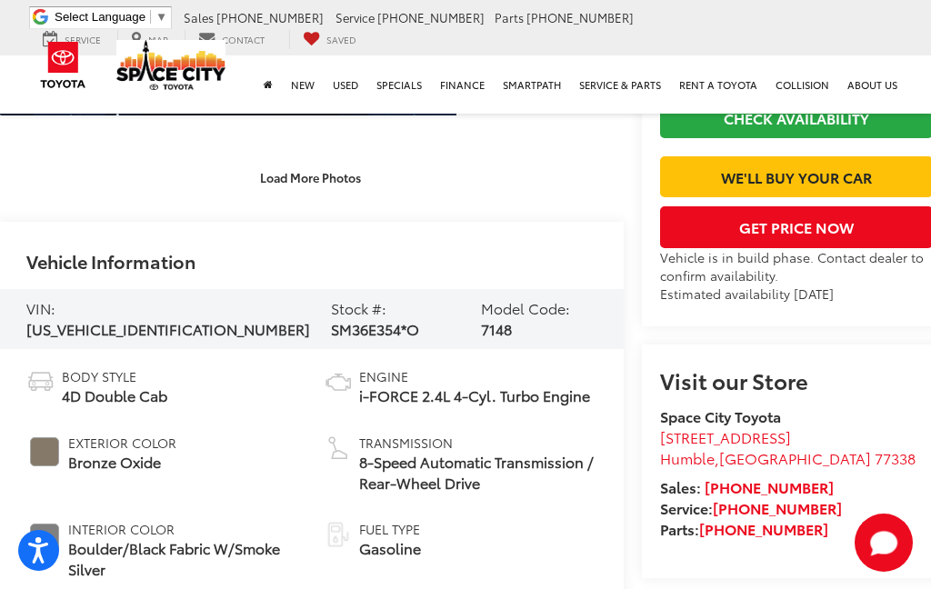
scroll to position [520, 20]
